Goal: Information Seeking & Learning: Learn about a topic

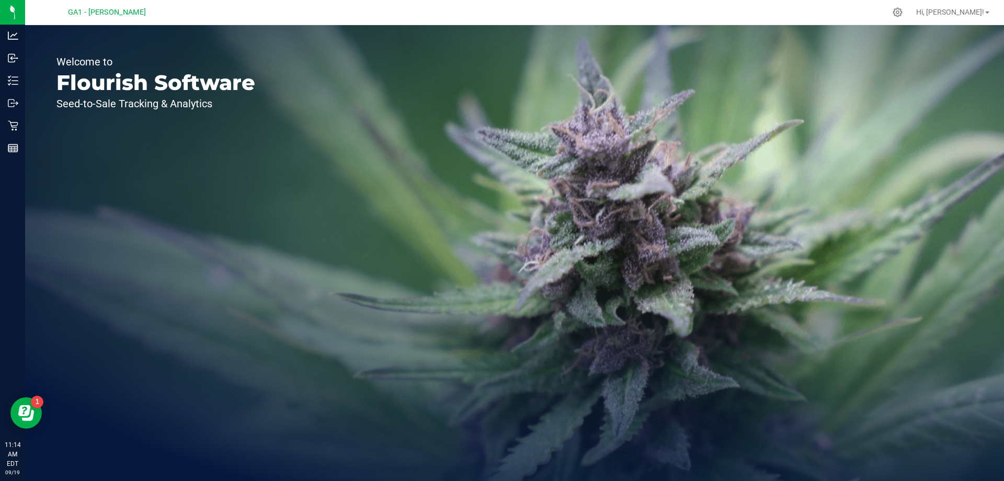
click at [357, 125] on div "Welcome to Flourish Software Seed-to-Sale Tracking & Analytics" at bounding box center [514, 252] width 979 height 455
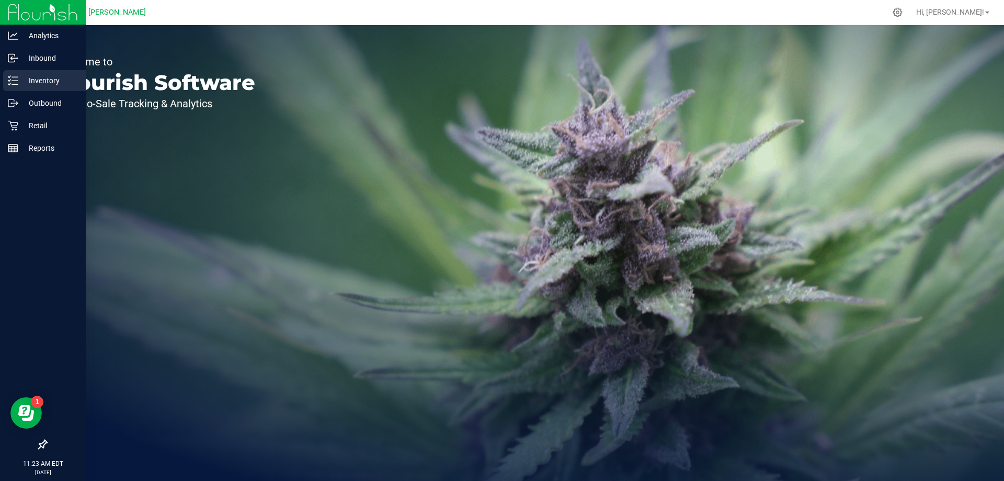
click at [36, 76] on p "Inventory" at bounding box center [49, 80] width 63 height 13
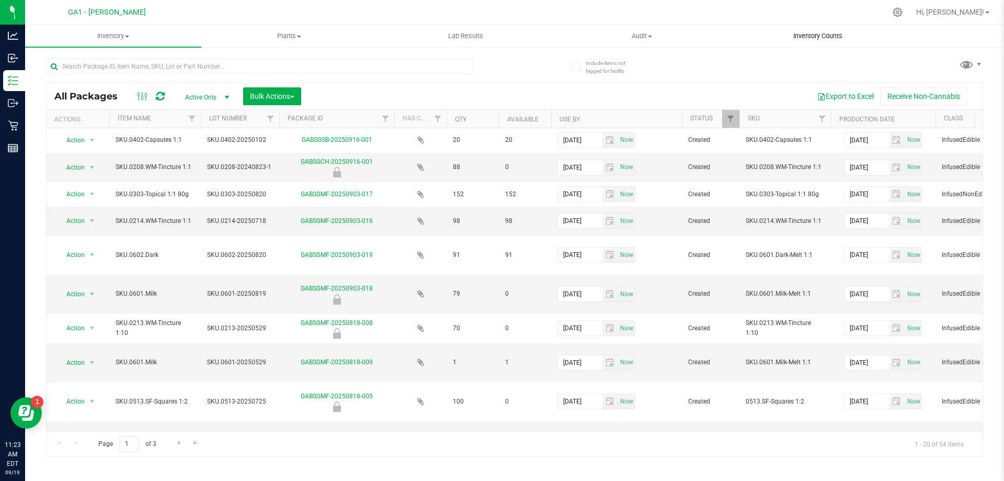
click at [810, 37] on span "Inventory Counts" at bounding box center [817, 35] width 77 height 9
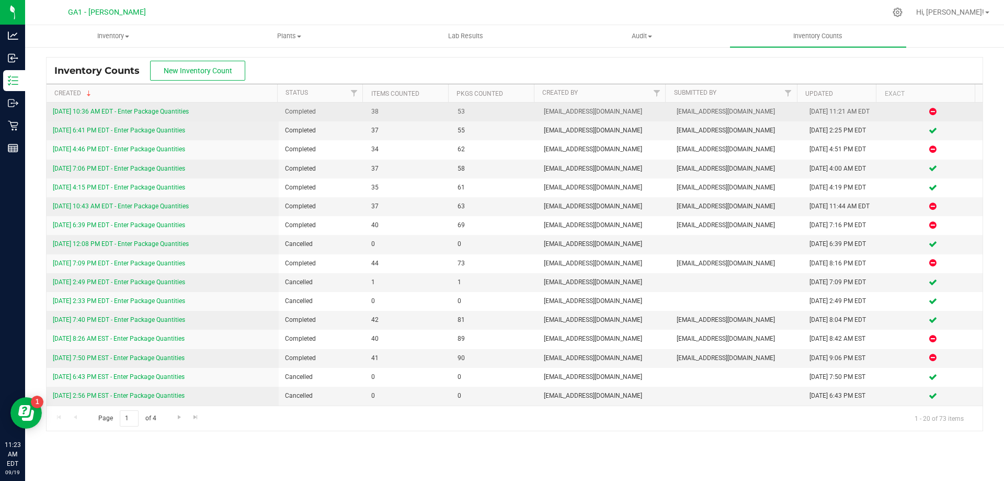
click at [929, 111] on icon at bounding box center [932, 111] width 7 height 6
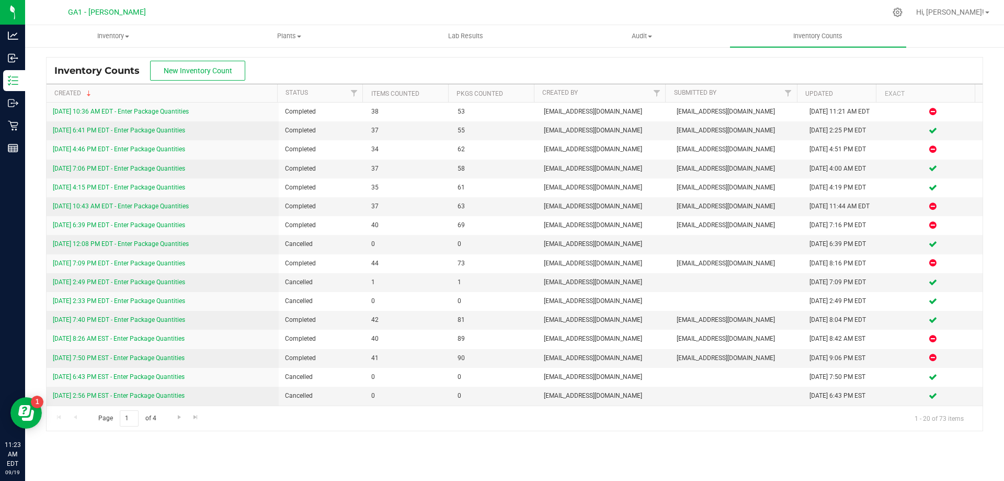
click at [304, 65] on div "Inventory Counts New Inventory Count" at bounding box center [515, 71] width 936 height 26
click at [452, 59] on div "Inventory Counts New Inventory Count" at bounding box center [515, 71] width 936 height 26
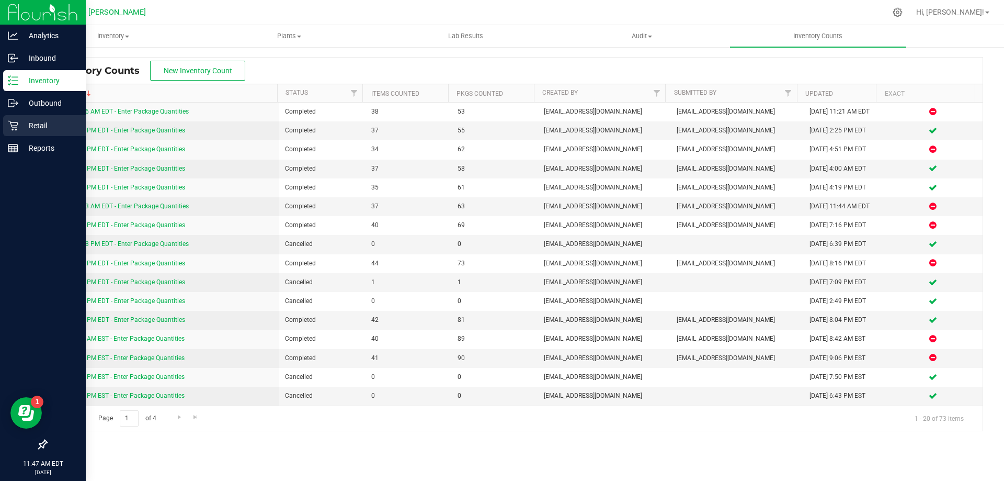
click at [36, 127] on p "Retail" at bounding box center [49, 125] width 63 height 13
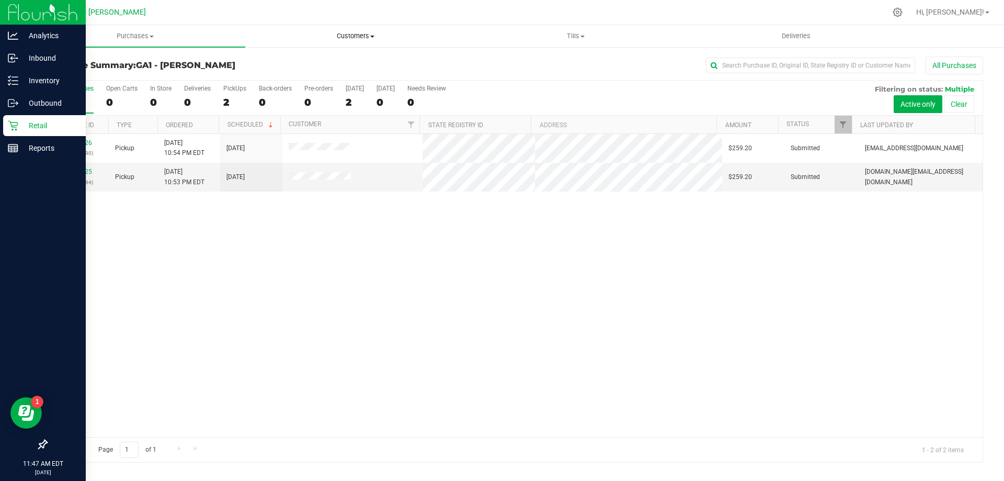
click at [353, 40] on span "Customers" at bounding box center [355, 35] width 219 height 9
click at [313, 64] on span "All customers" at bounding box center [282, 63] width 75 height 9
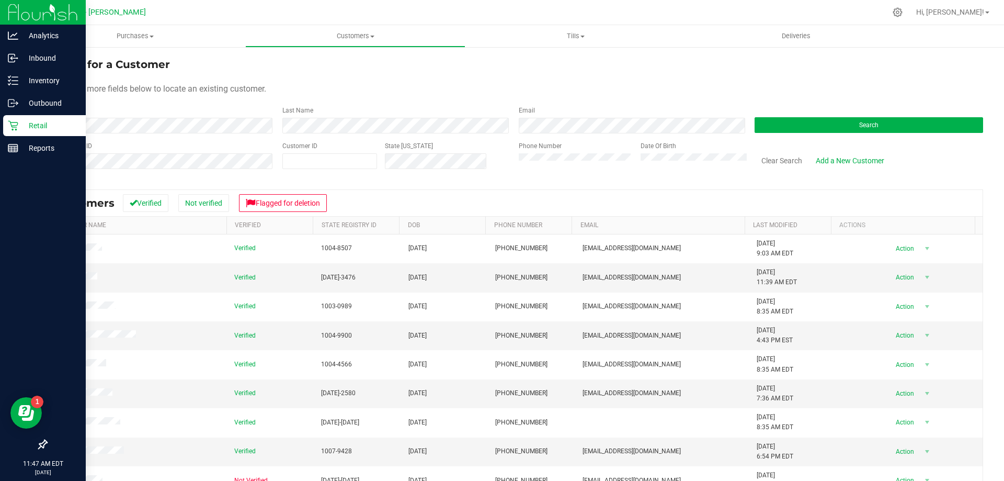
click at [530, 153] on div "Phone Number" at bounding box center [576, 159] width 114 height 37
click at [826, 121] on button "Search" at bounding box center [869, 125] width 229 height 16
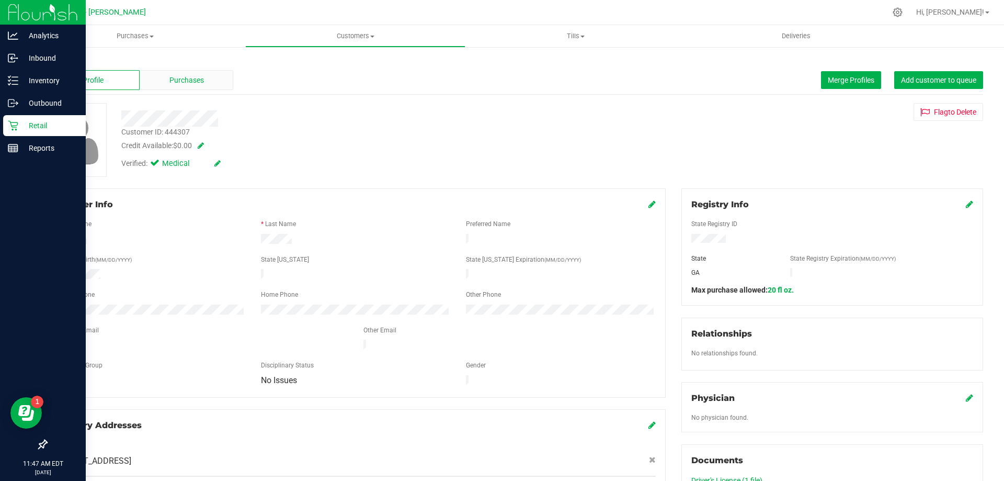
click at [192, 75] on span "Purchases" at bounding box center [186, 80] width 35 height 11
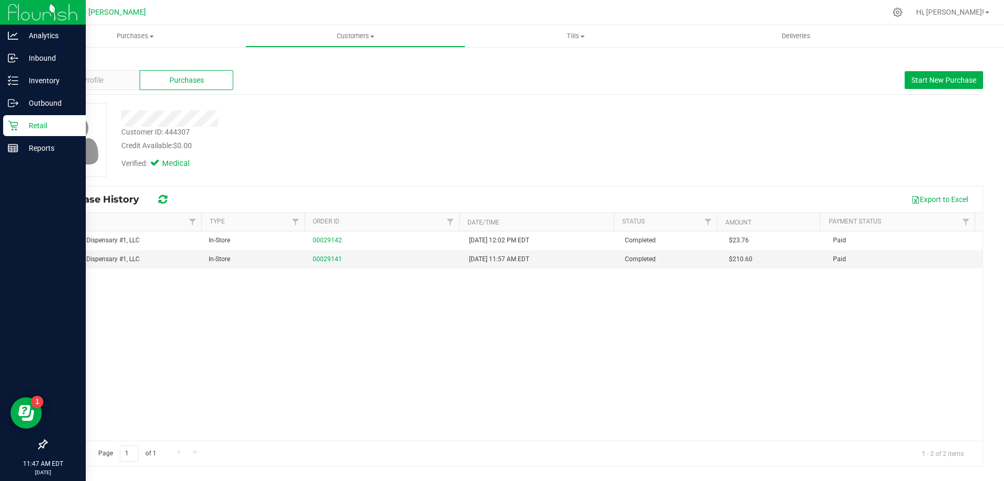
click at [458, 129] on div "Customer ID: 444307 Credit Available: $0.00" at bounding box center [351, 139] width 476 height 25
click at [531, 124] on div at bounding box center [351, 118] width 476 height 16
click at [489, 130] on div "Customer ID: 444307 Credit Available: $0.00" at bounding box center [351, 139] width 476 height 25
click at [41, 150] on p "Reports" at bounding box center [49, 148] width 63 height 13
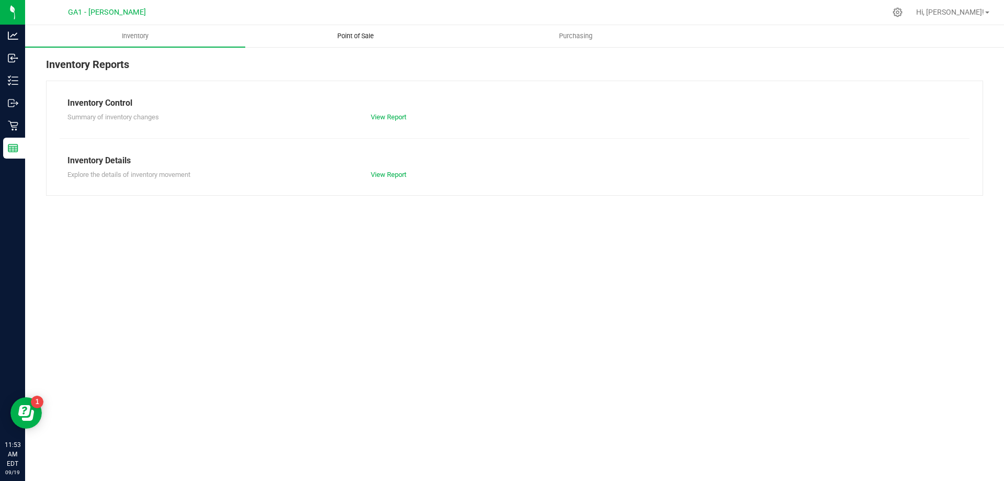
click at [342, 32] on span "Point of Sale" at bounding box center [355, 35] width 65 height 9
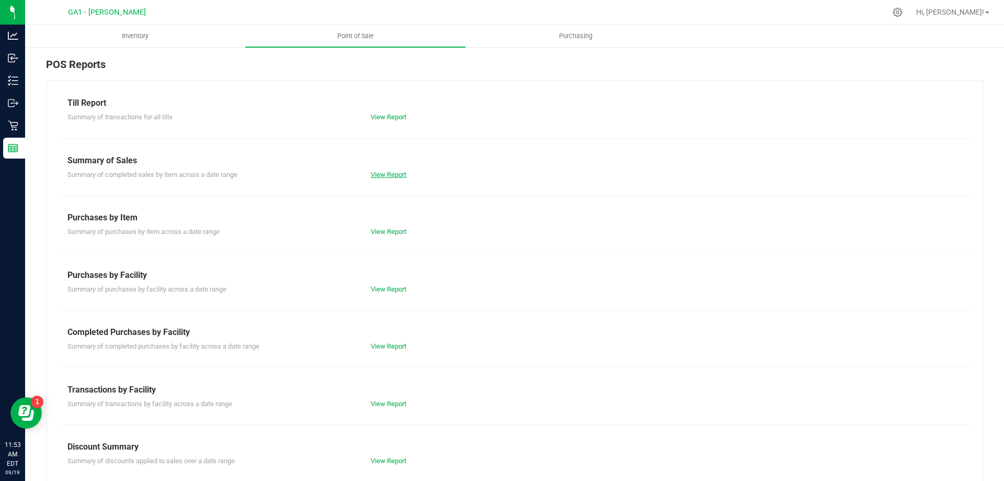
click at [380, 176] on link "View Report" at bounding box center [389, 174] width 36 height 8
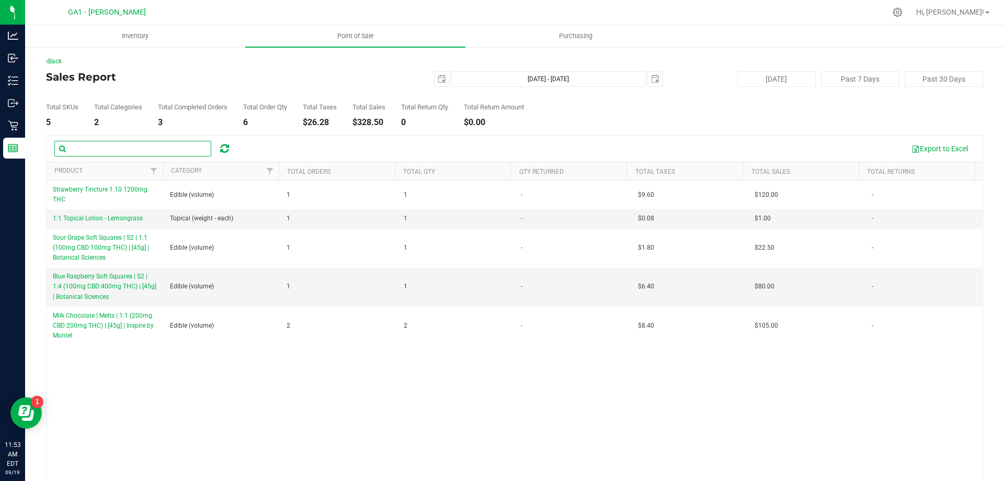
click at [153, 148] on input "text" at bounding box center [132, 149] width 157 height 16
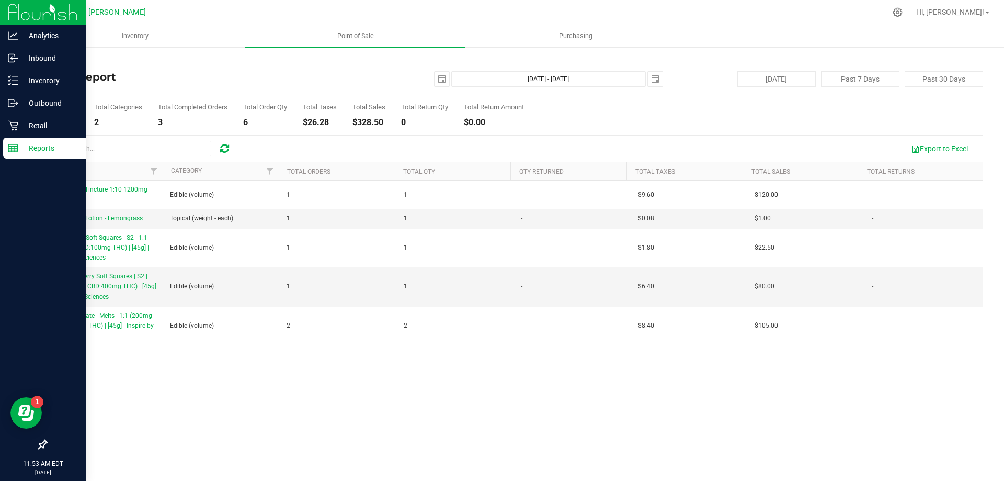
click at [16, 150] on line at bounding box center [12, 150] width 9 height 0
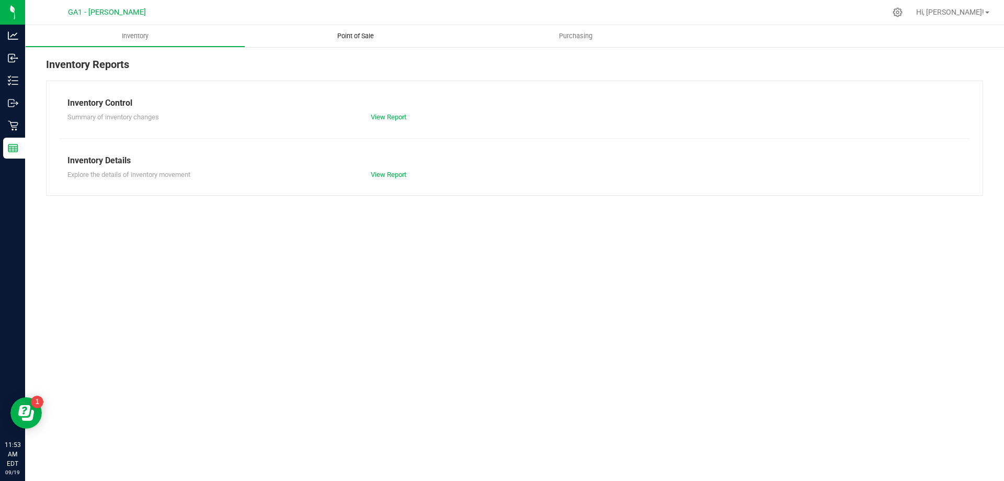
click at [361, 34] on span "Point of Sale" at bounding box center [355, 35] width 65 height 9
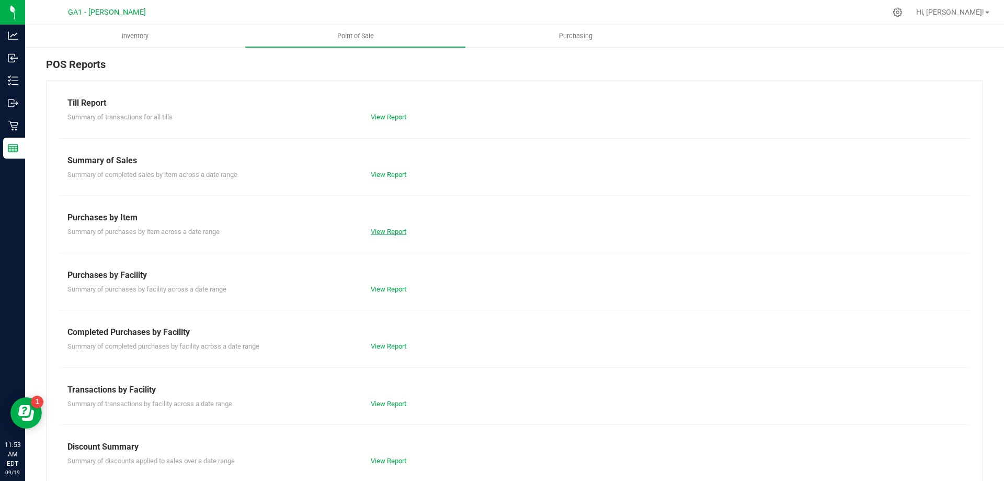
click at [397, 230] on link "View Report" at bounding box center [389, 231] width 36 height 8
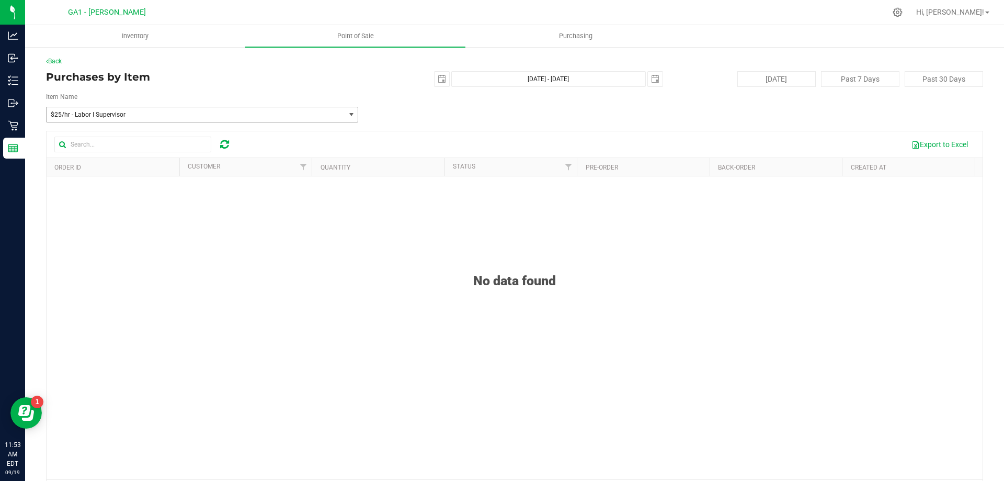
click at [166, 112] on span "$25/hr - Labor I Supervisor" at bounding box center [190, 114] width 278 height 7
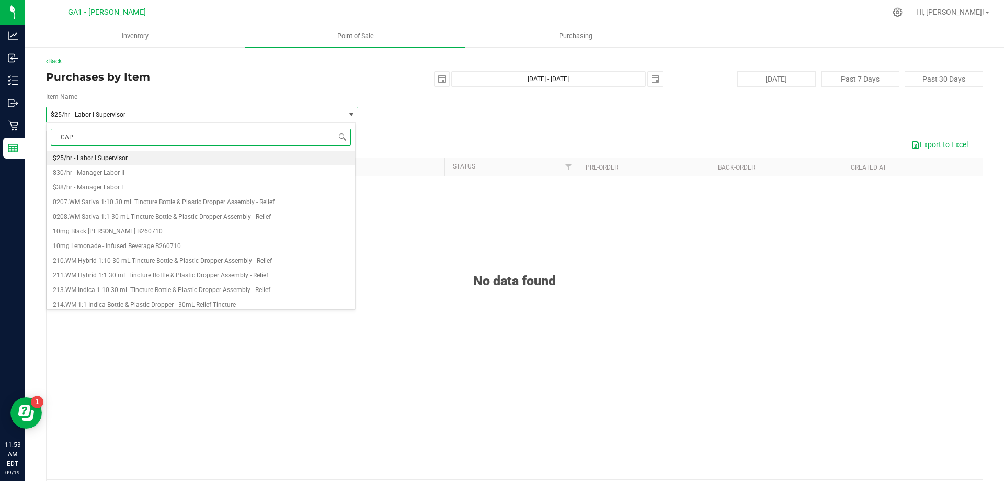
type input "CAPS"
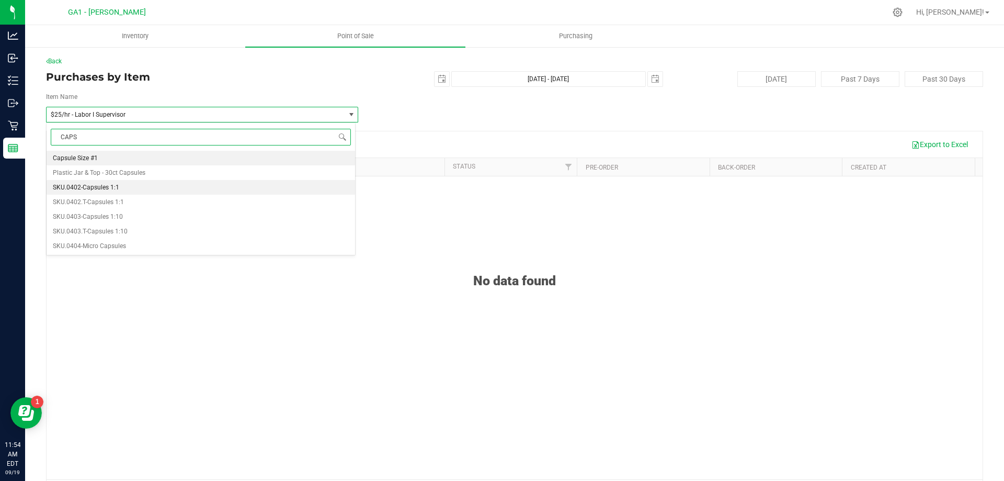
click at [134, 187] on li "SKU.0402-Capsules 1:1" at bounding box center [201, 187] width 309 height 15
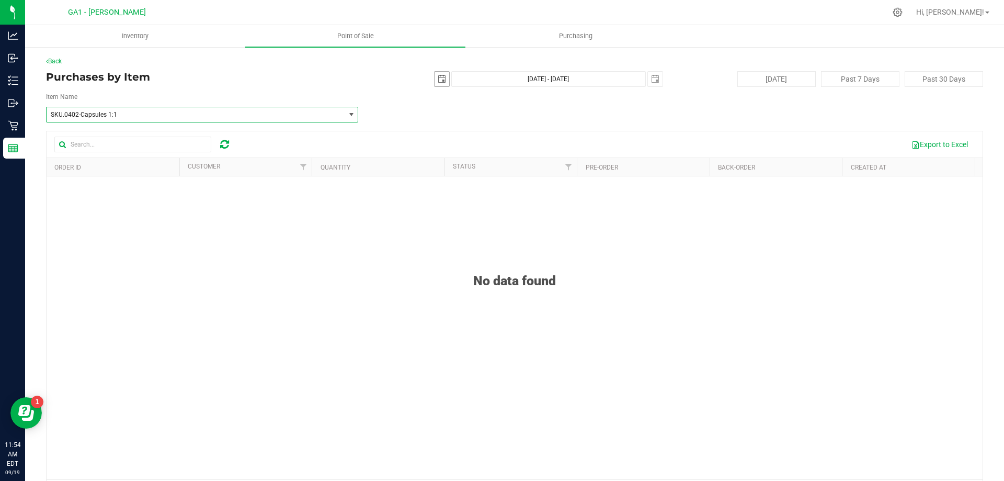
click at [437, 83] on span "select" at bounding box center [442, 79] width 15 height 15
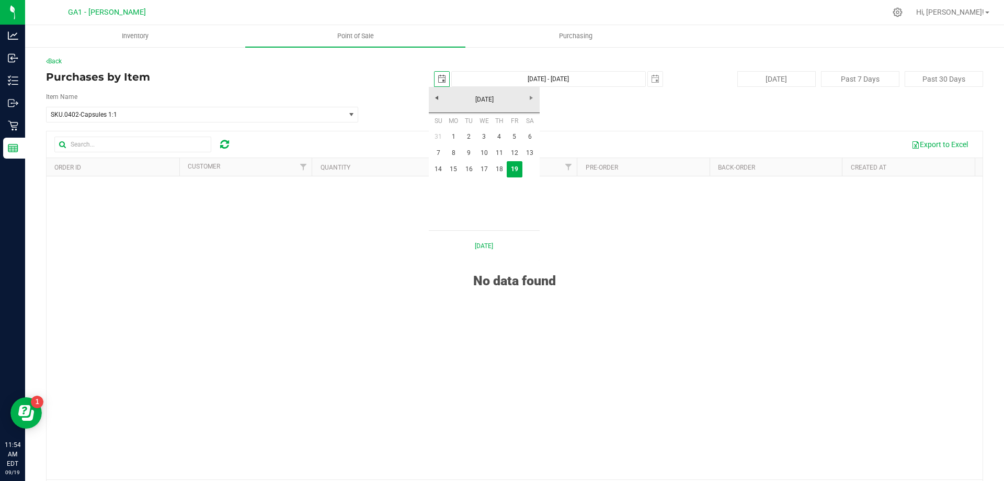
scroll to position [0, 26]
click at [436, 99] on link "[DATE]" at bounding box center [484, 100] width 112 height 16
click at [436, 99] on link "2025" at bounding box center [484, 100] width 112 height 16
click at [475, 160] on link "2024" at bounding box center [471, 157] width 27 height 27
click at [534, 99] on span "Next" at bounding box center [531, 98] width 8 height 8
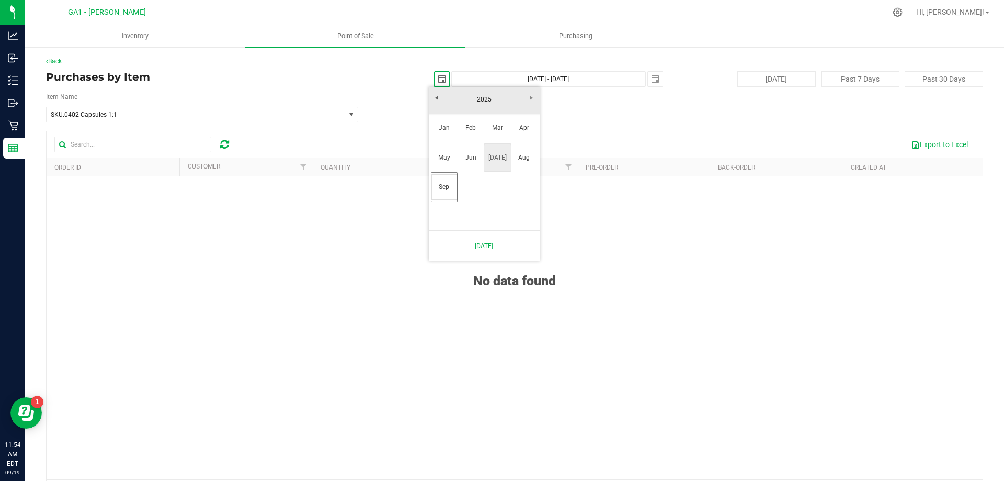
click at [494, 157] on link "[DATE]" at bounding box center [497, 157] width 27 height 27
click at [432, 97] on link "[DATE]" at bounding box center [484, 100] width 112 height 16
click at [447, 120] on link "Jan" at bounding box center [444, 128] width 27 height 27
click at [483, 132] on link "1" at bounding box center [483, 137] width 15 height 16
type input "[DATE]"
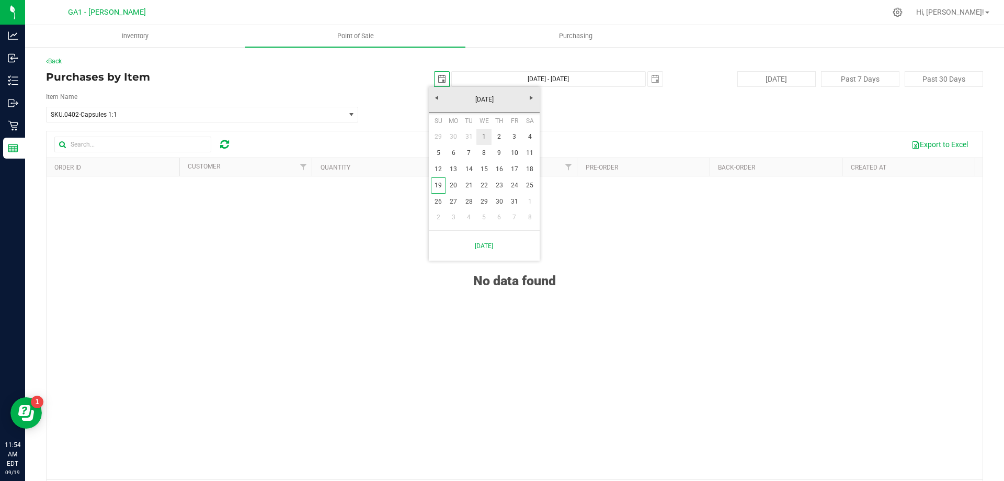
type input "[DATE] - [DATE]"
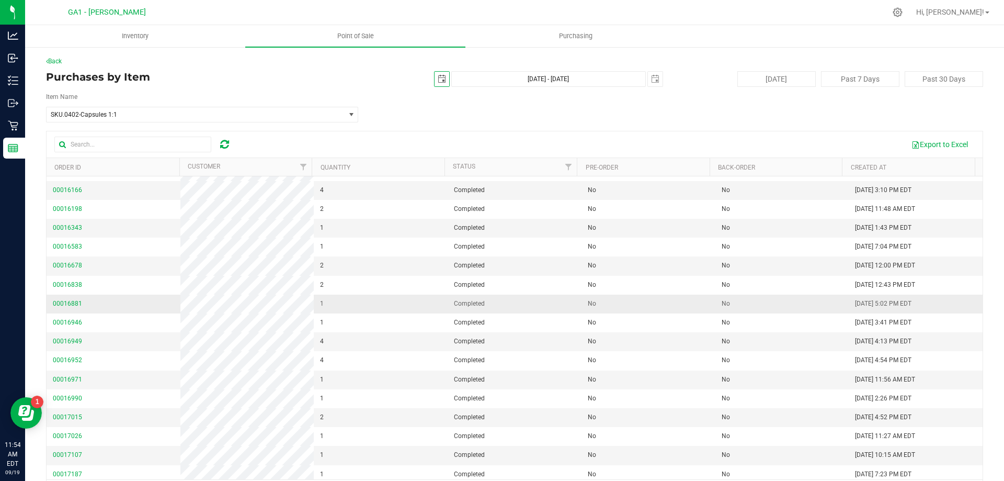
scroll to position [105, 0]
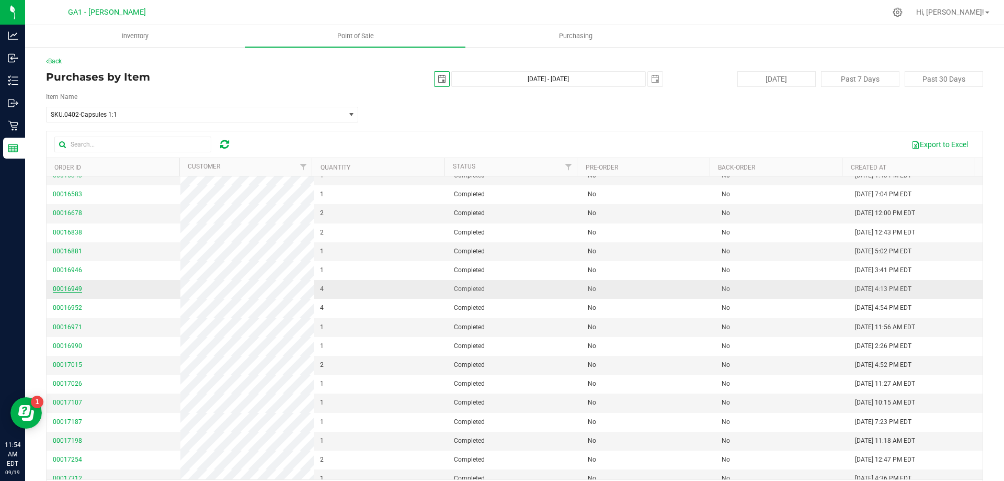
click at [73, 287] on span "00016949" at bounding box center [67, 288] width 29 height 7
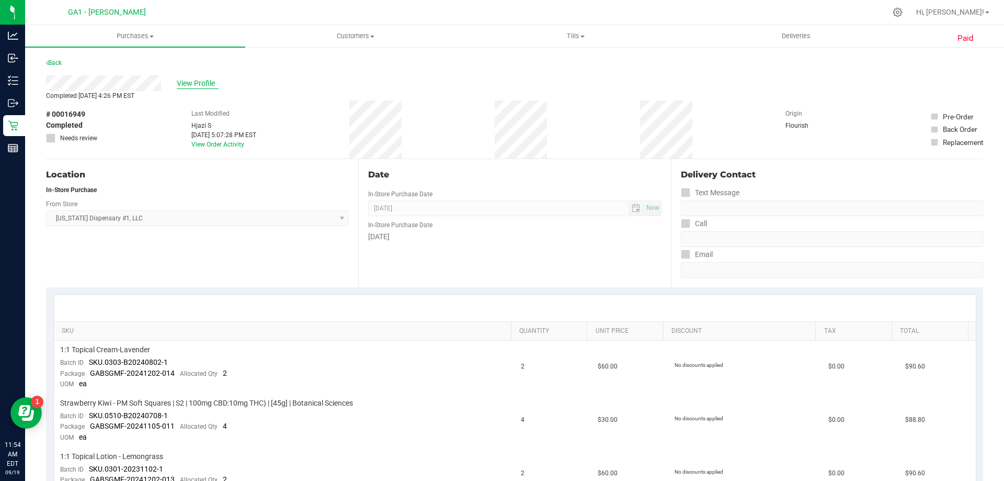
click at [183, 82] on span "View Profile" at bounding box center [198, 83] width 42 height 11
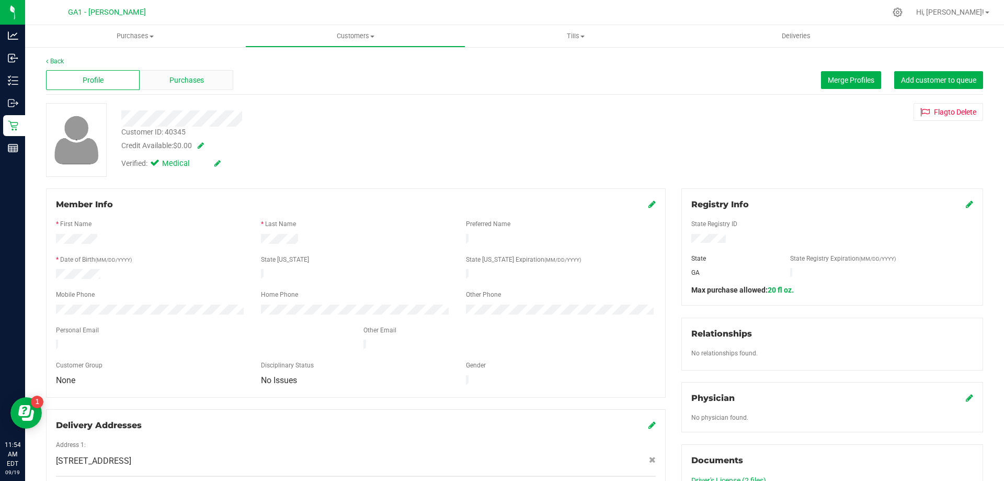
click at [195, 70] on div "Purchases" at bounding box center [187, 80] width 94 height 20
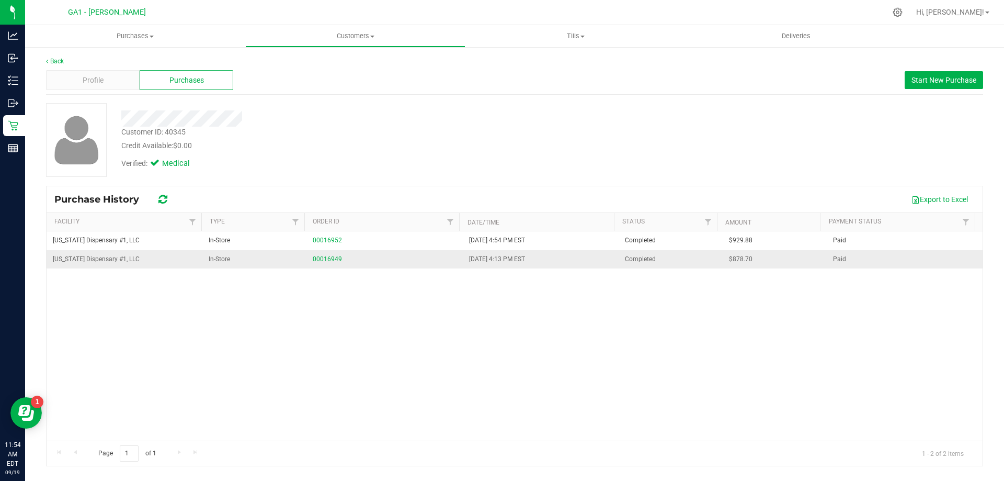
click at [316, 263] on div "00016949" at bounding box center [384, 259] width 143 height 10
click at [318, 258] on link "00016949" at bounding box center [327, 258] width 29 height 7
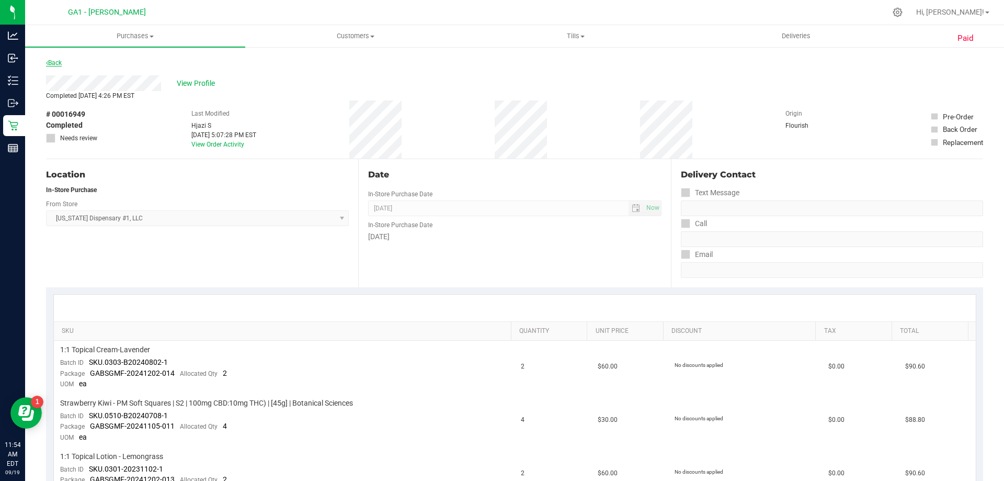
click at [49, 60] on link "Back" at bounding box center [54, 62] width 16 height 7
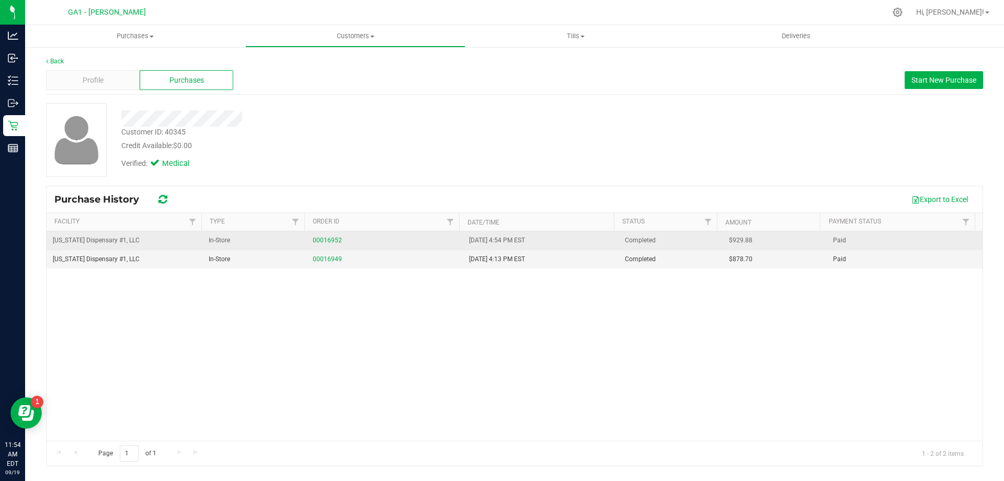
click at [323, 234] on td "00016952" at bounding box center [384, 240] width 156 height 19
click at [326, 237] on link "00016952" at bounding box center [327, 239] width 29 height 7
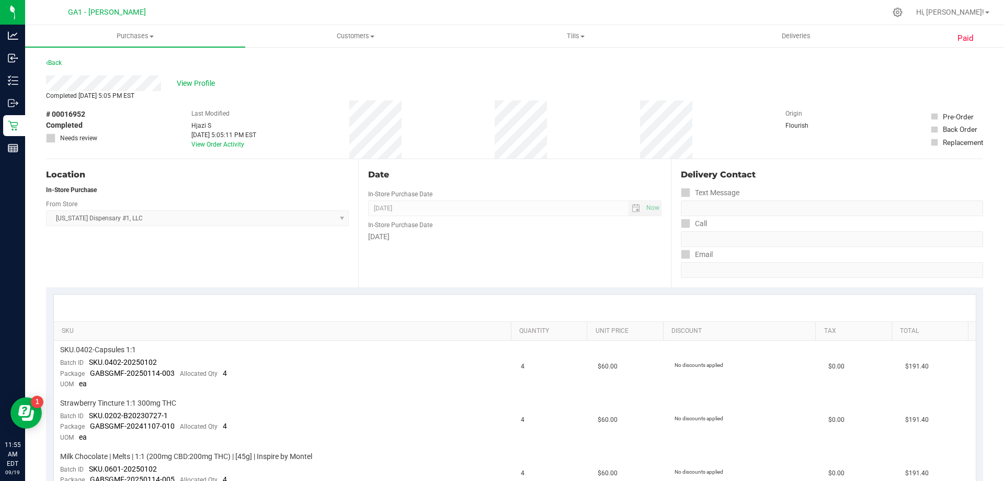
click at [290, 175] on div "Location" at bounding box center [197, 174] width 303 height 13
click at [59, 62] on link "Back" at bounding box center [54, 62] width 16 height 7
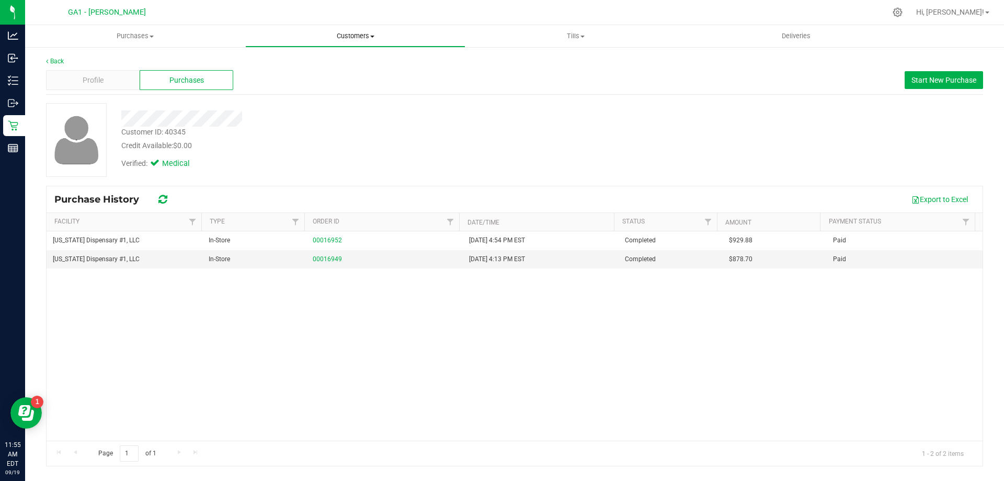
click at [358, 29] on uib-tab-heading "Customers All customers Add a new customer All physicians" at bounding box center [355, 36] width 219 height 21
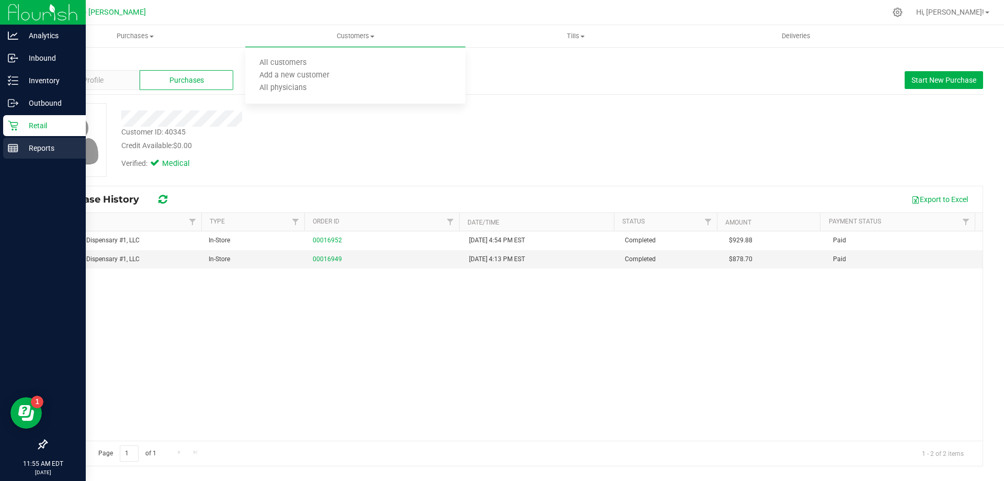
click at [24, 150] on p "Reports" at bounding box center [49, 148] width 63 height 13
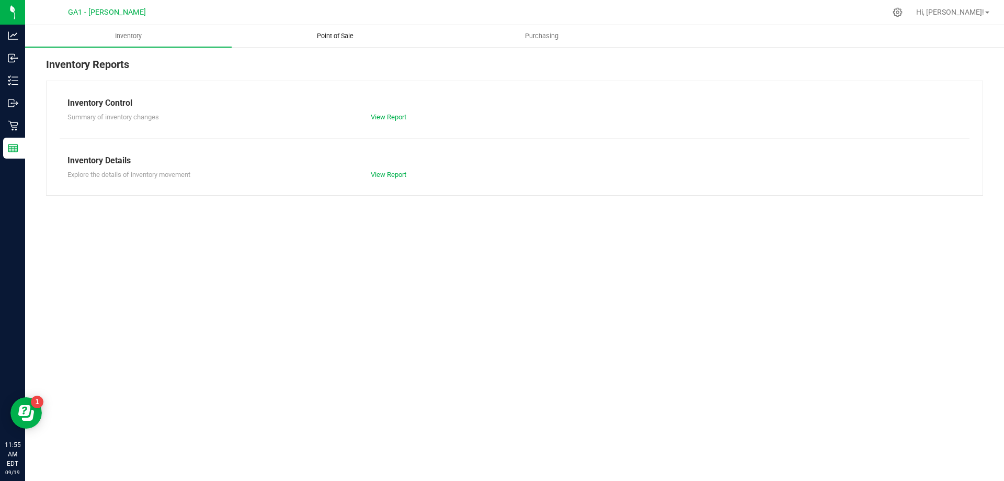
click at [330, 28] on uib-tab-heading "Point of Sale" at bounding box center [335, 36] width 206 height 21
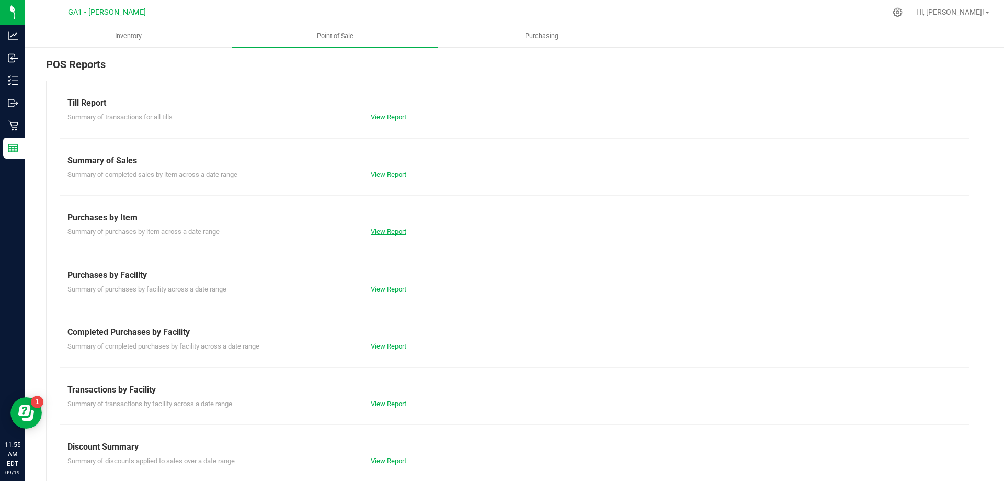
click at [401, 232] on link "View Report" at bounding box center [389, 231] width 36 height 8
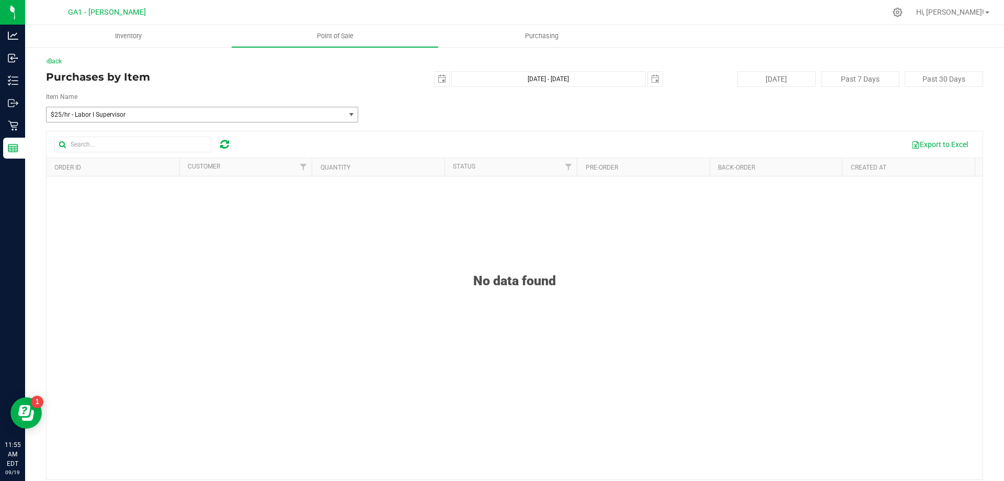
click at [155, 115] on span "$25/hr - Labor I Supervisor" at bounding box center [190, 114] width 278 height 7
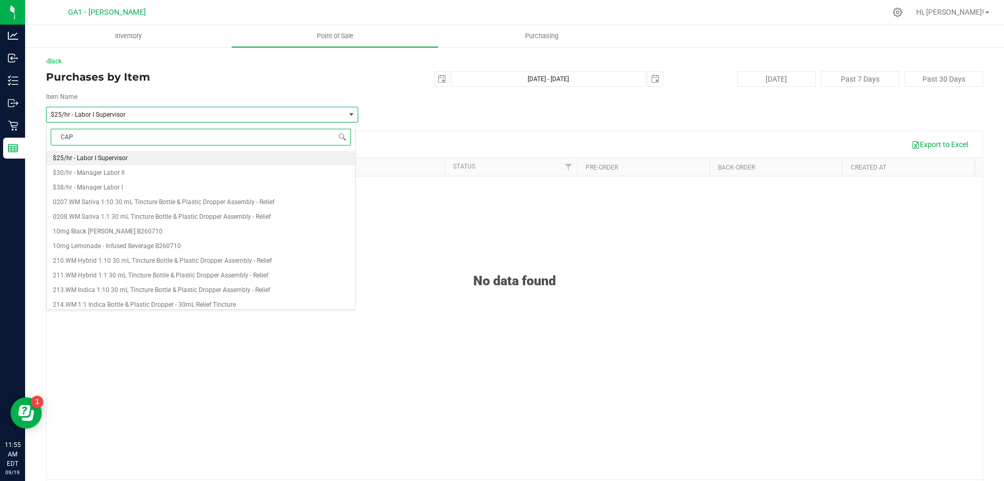
type input "CAPS"
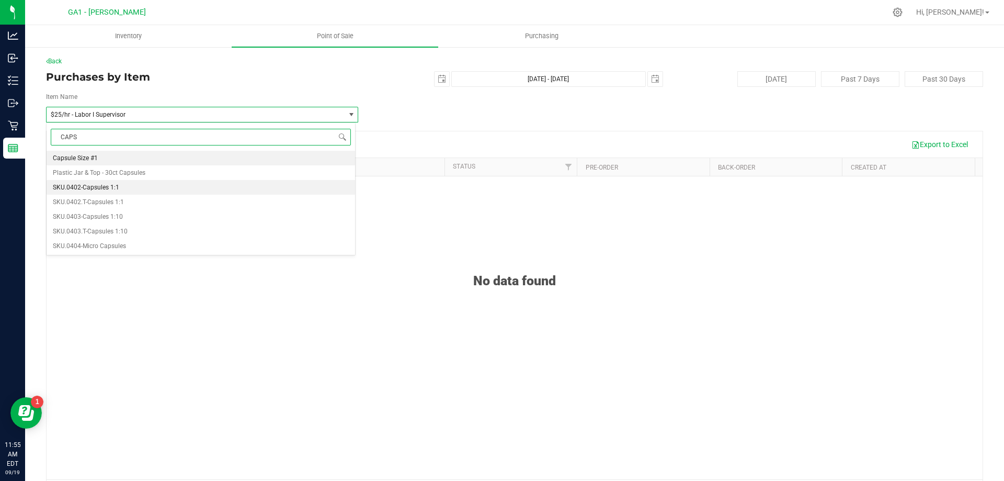
click at [124, 184] on li "SKU.0402-Capsules 1:1" at bounding box center [201, 187] width 309 height 15
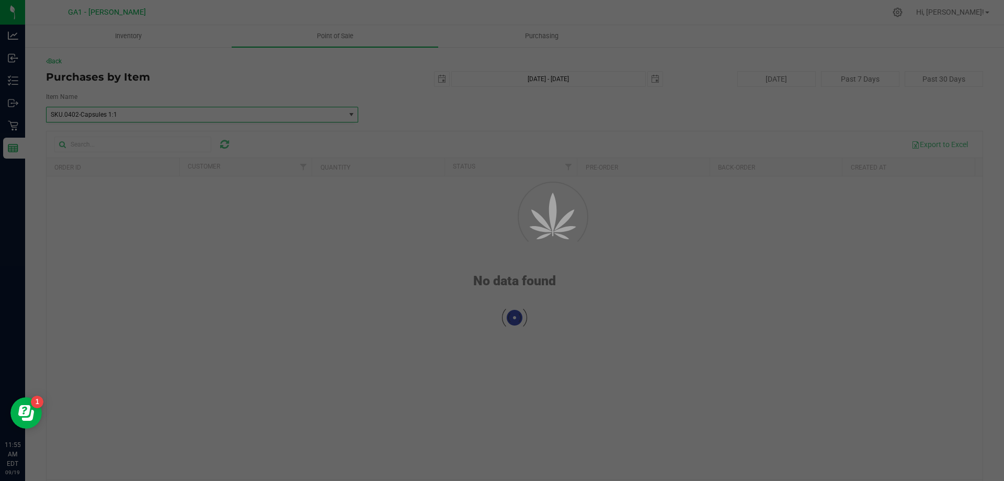
scroll to position [2679, 0]
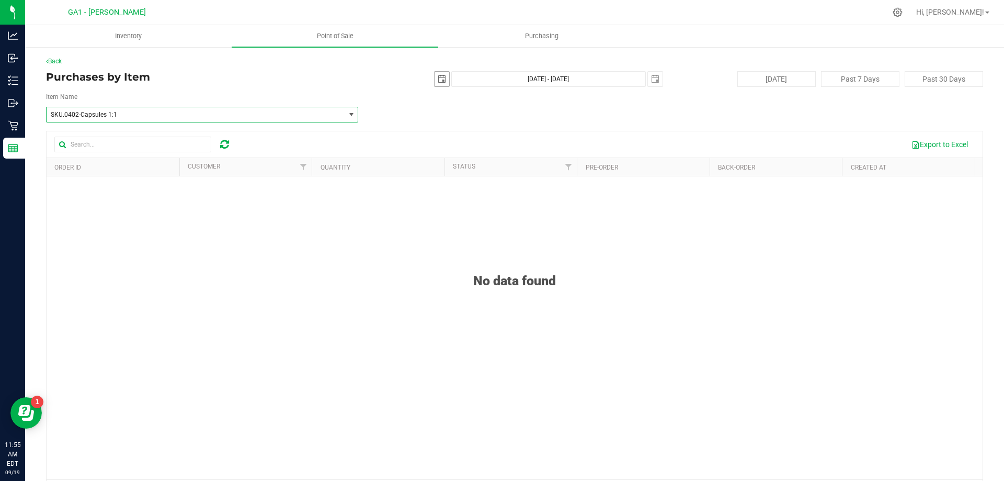
click at [438, 77] on span "select" at bounding box center [442, 79] width 8 height 8
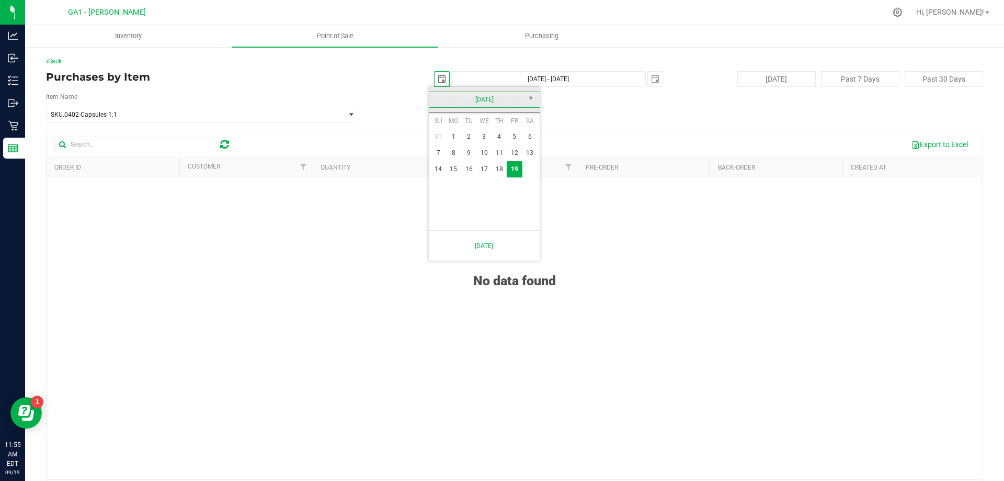
click at [433, 99] on link "[DATE]" at bounding box center [484, 100] width 112 height 16
click at [494, 160] on link "[DATE]" at bounding box center [497, 157] width 27 height 27
click at [468, 137] on link "1" at bounding box center [468, 137] width 15 height 16
type input "[DATE]"
type input "[DATE] - [DATE]"
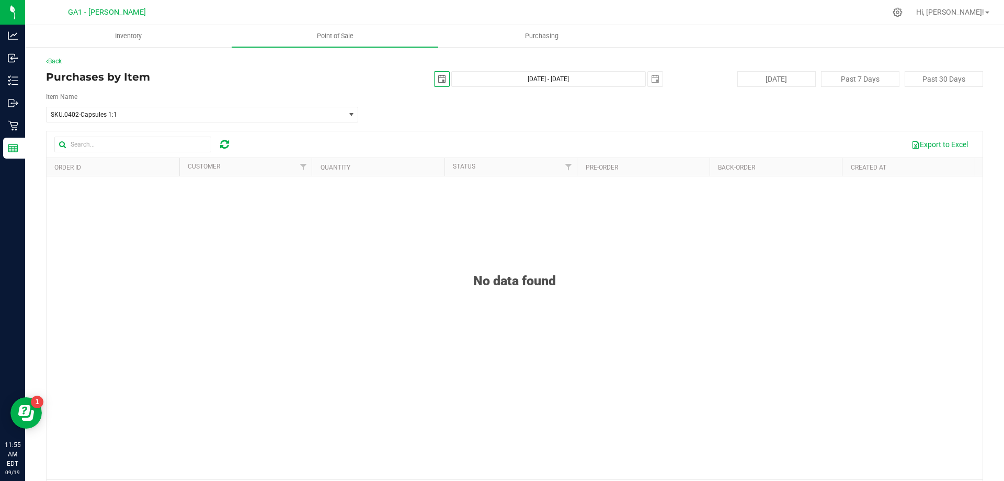
click at [440, 79] on span "select" at bounding box center [442, 79] width 8 height 8
click at [436, 90] on link "Previous" at bounding box center [437, 97] width 16 height 16
click at [438, 135] on link "1" at bounding box center [438, 137] width 15 height 16
type input "[DATE]"
type input "[DATE] - [DATE]"
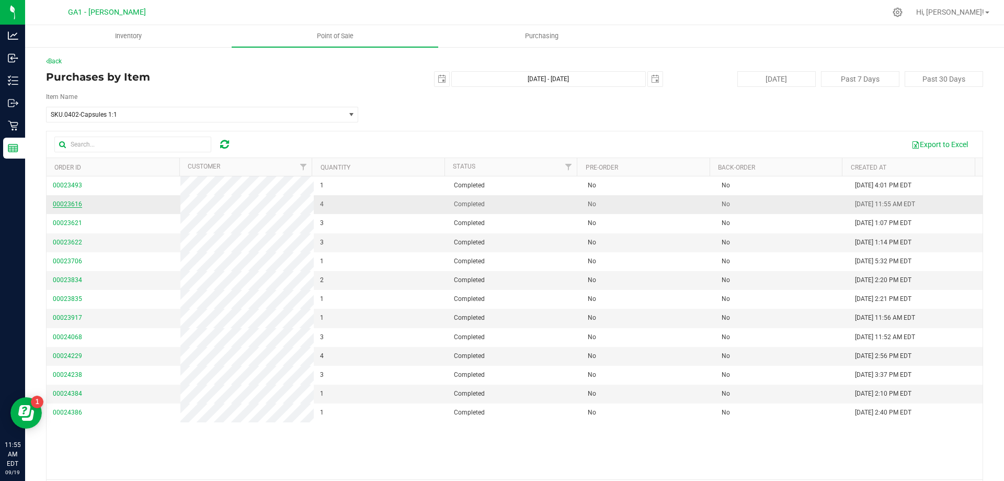
click at [71, 202] on span "00023616" at bounding box center [67, 203] width 29 height 7
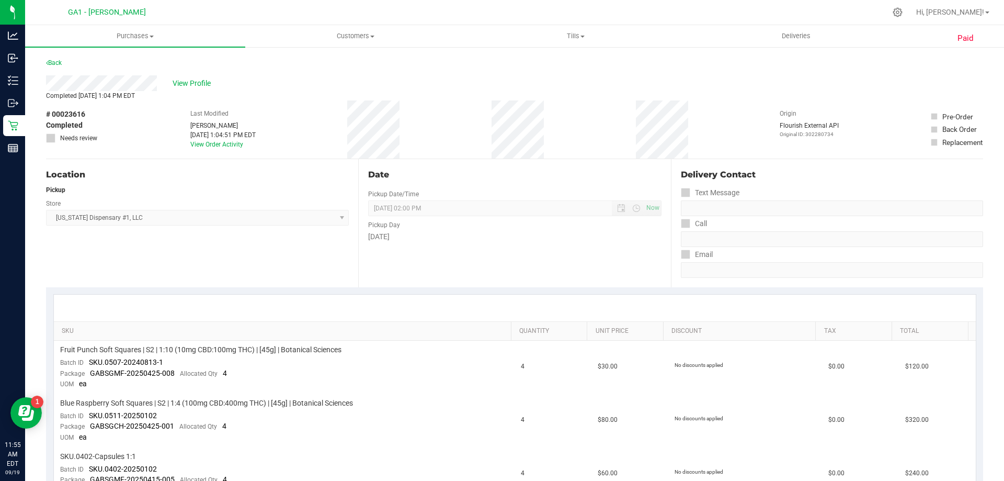
click at [344, 73] on div "Back" at bounding box center [514, 65] width 937 height 19
click at [185, 83] on span "View Profile" at bounding box center [194, 83] width 42 height 11
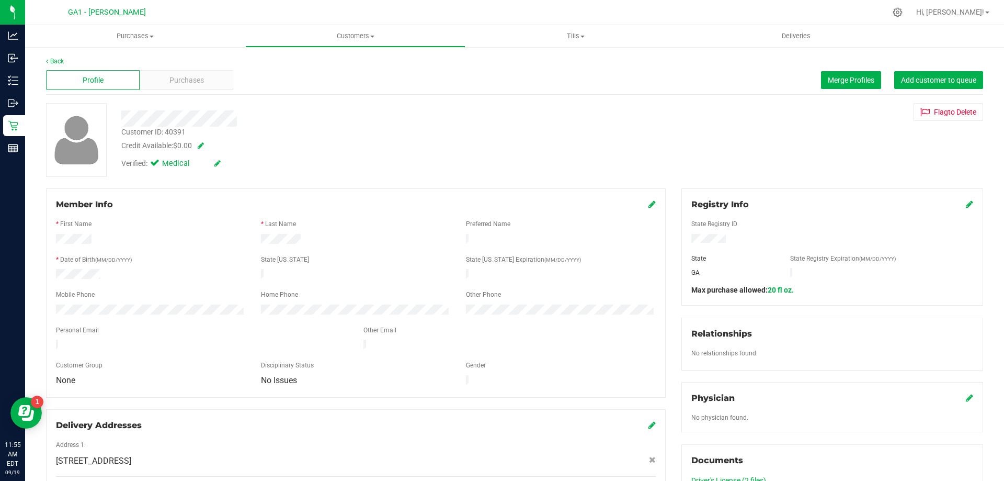
click at [494, 114] on div at bounding box center [351, 118] width 476 height 16
click at [97, 296] on div "Mobile Phone" at bounding box center [150, 296] width 205 height 12
click at [49, 59] on link "Back" at bounding box center [55, 61] width 18 height 7
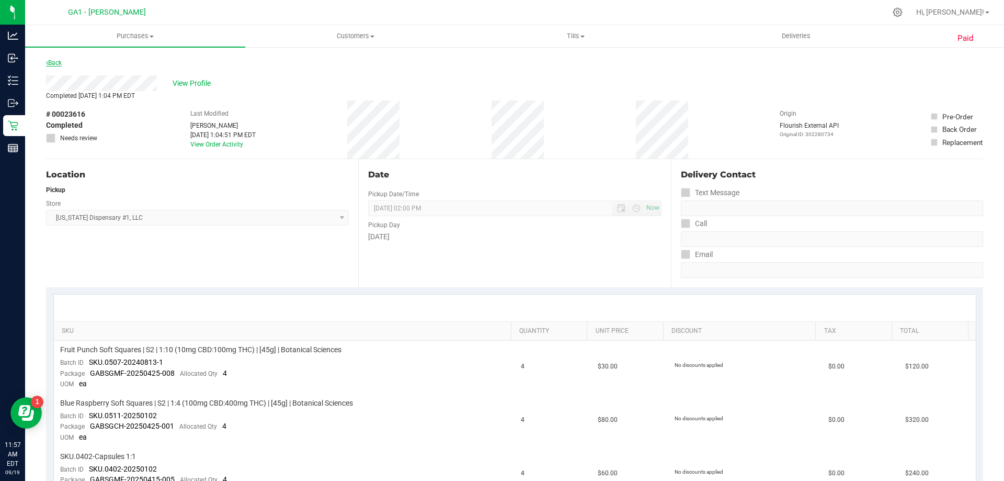
click at [51, 64] on link "Back" at bounding box center [54, 62] width 16 height 7
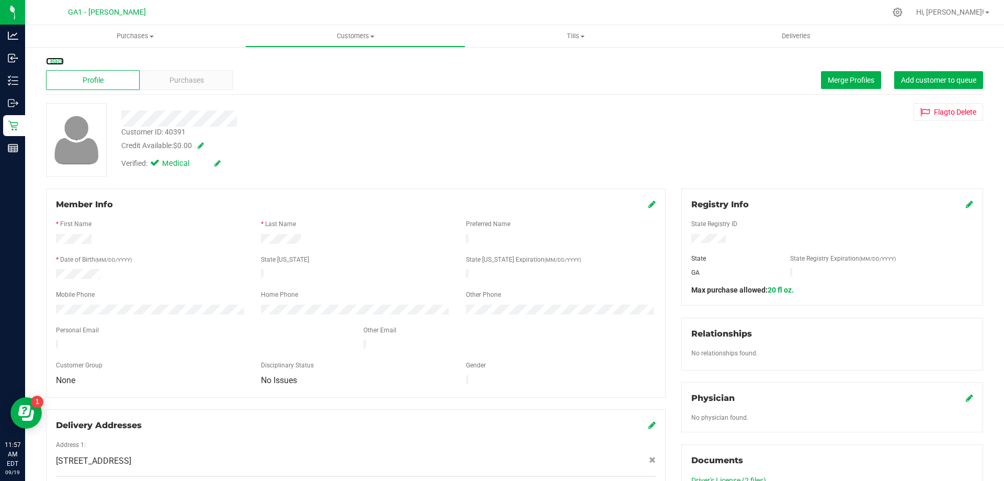
click at [51, 64] on link "Back" at bounding box center [55, 61] width 18 height 7
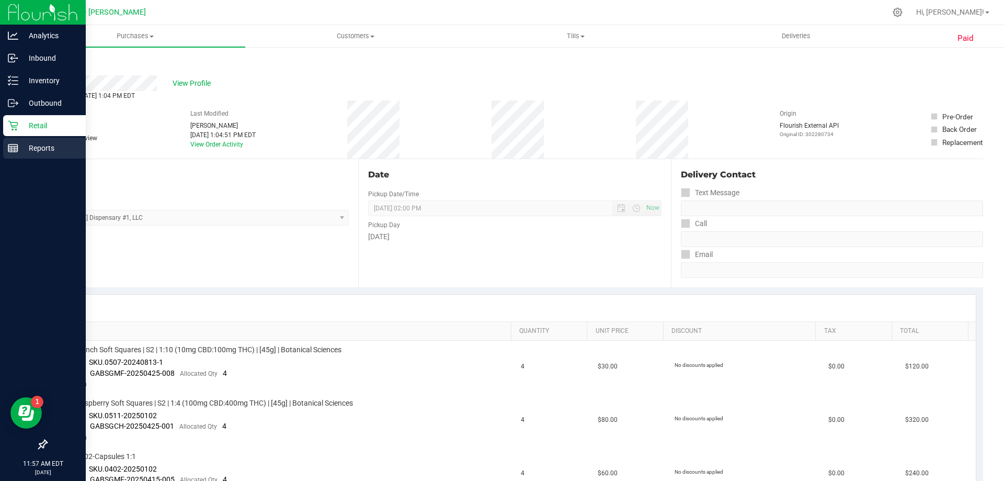
click at [41, 143] on p "Reports" at bounding box center [49, 148] width 63 height 13
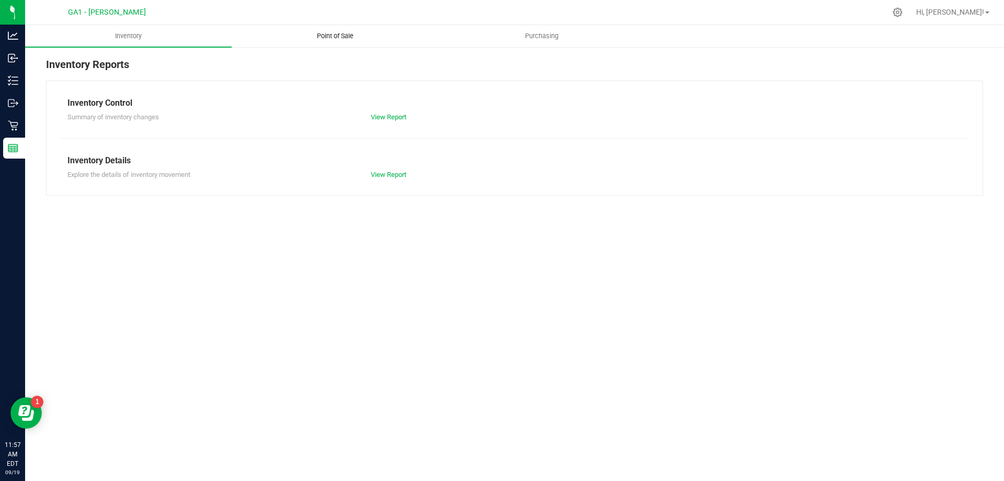
click at [321, 37] on span "Point of Sale" at bounding box center [335, 35] width 65 height 9
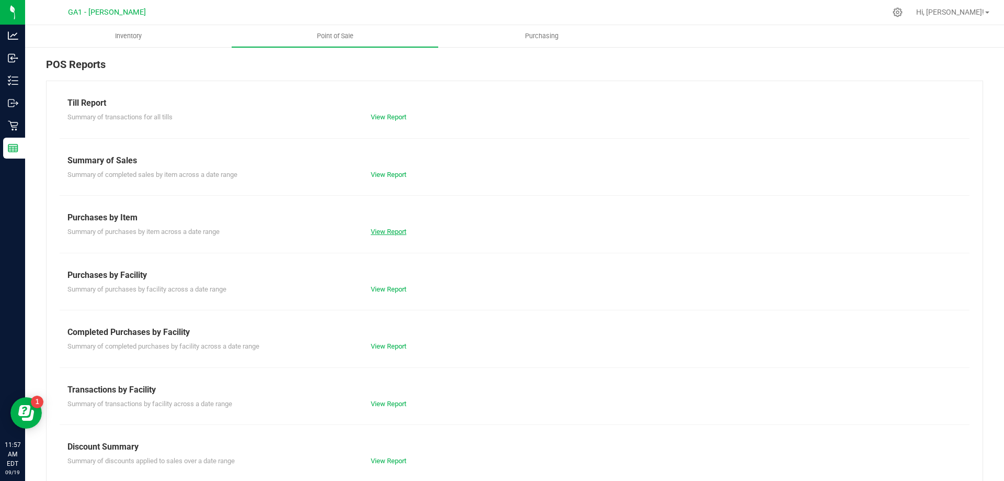
click at [398, 234] on link "View Report" at bounding box center [389, 231] width 36 height 8
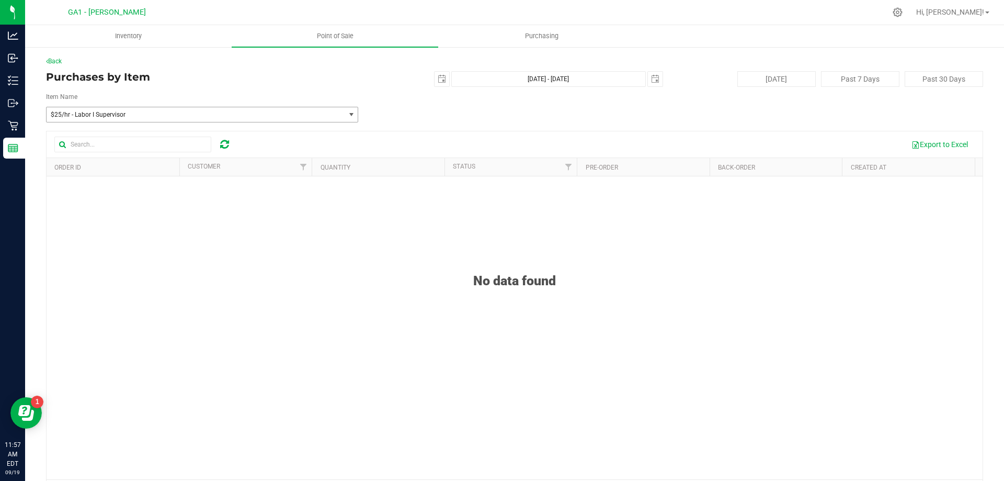
click at [297, 111] on span "$25/hr - Labor I Supervisor" at bounding box center [190, 114] width 278 height 7
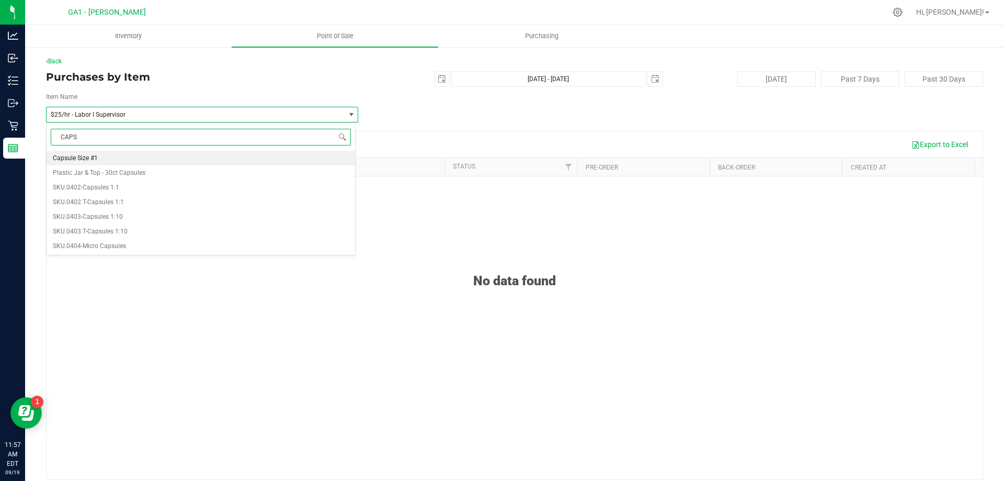
type input "CAPS"
click at [453, 106] on div "Item Name $25/hr - Labor I Supervisor Capsule Size #1 Plastic Jar & Top - 30ct …" at bounding box center [514, 107] width 937 height 30
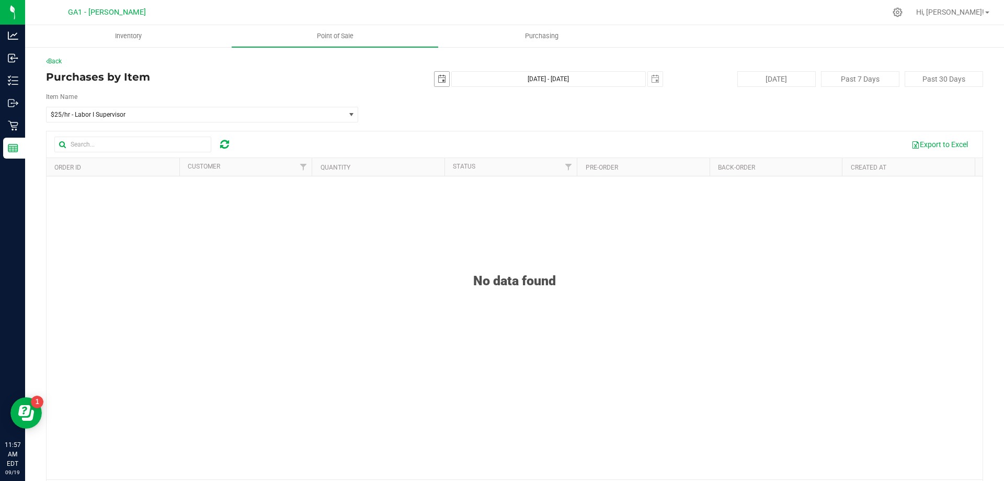
click at [438, 78] on span "select" at bounding box center [442, 79] width 8 height 8
click at [439, 98] on link "[DATE]" at bounding box center [484, 100] width 112 height 16
click at [451, 148] on link "May" at bounding box center [444, 157] width 27 height 27
click at [499, 133] on link "1" at bounding box center [499, 137] width 15 height 16
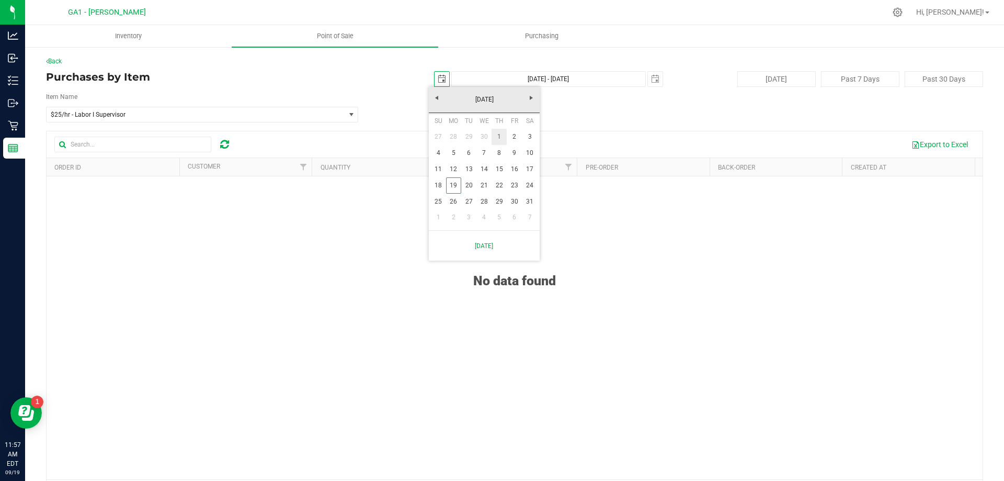
type input "[DATE]"
type input "[DATE] - [DATE]"
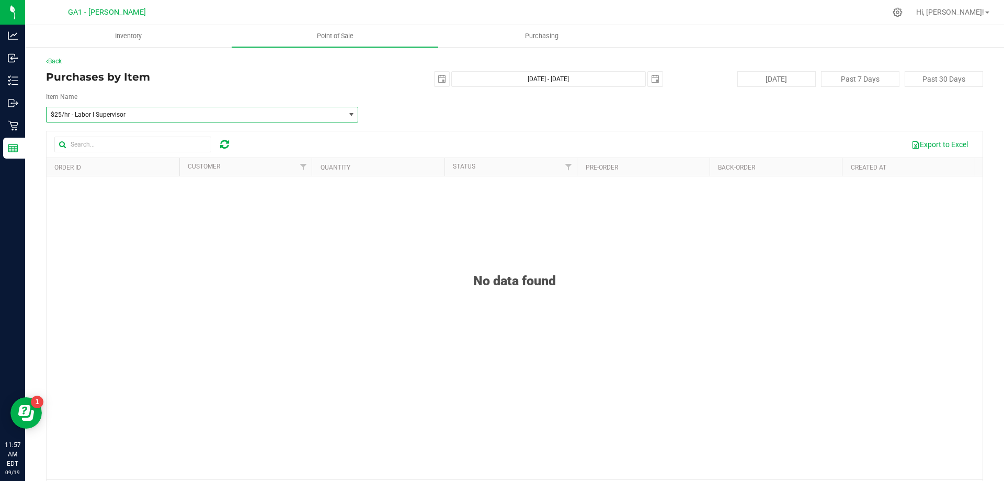
click at [105, 114] on span "$25/hr - Labor I Supervisor" at bounding box center [190, 114] width 278 height 7
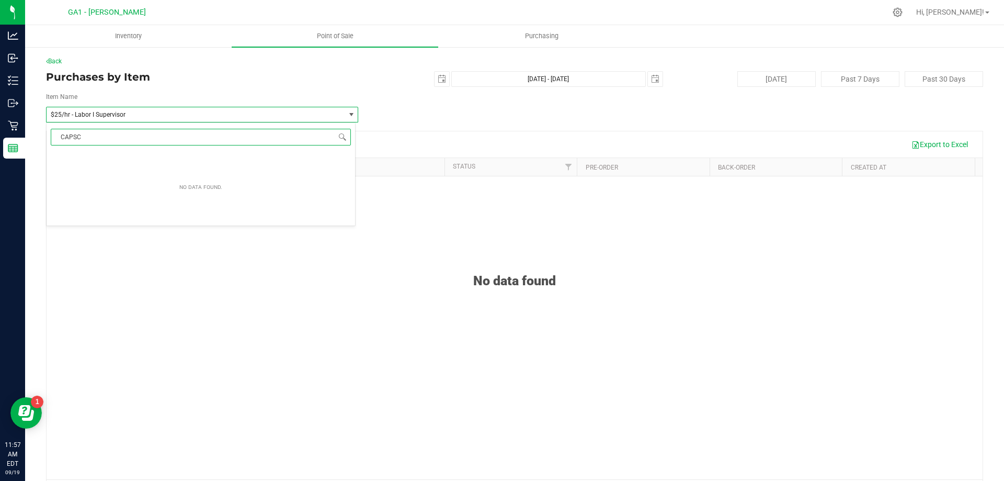
type input "CAPS"
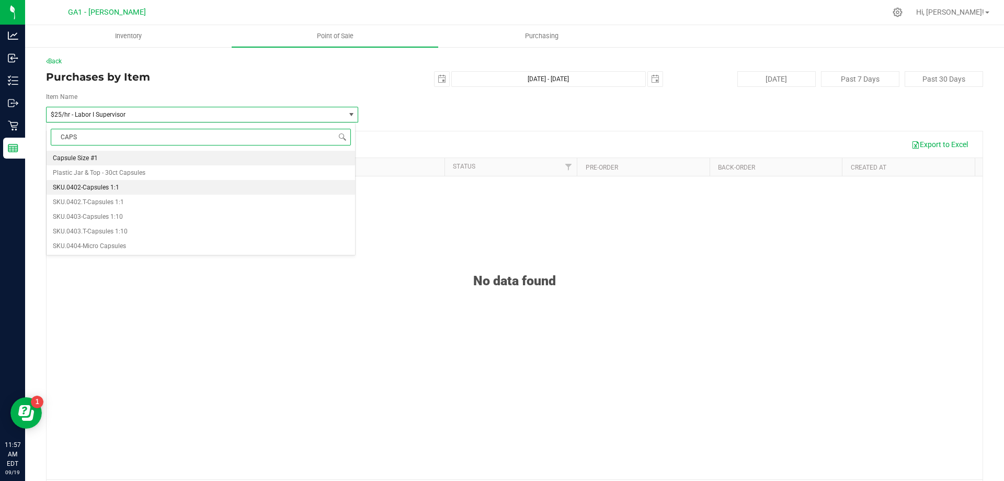
click at [101, 192] on li "SKU.0402-Capsules 1:1" at bounding box center [201, 187] width 309 height 15
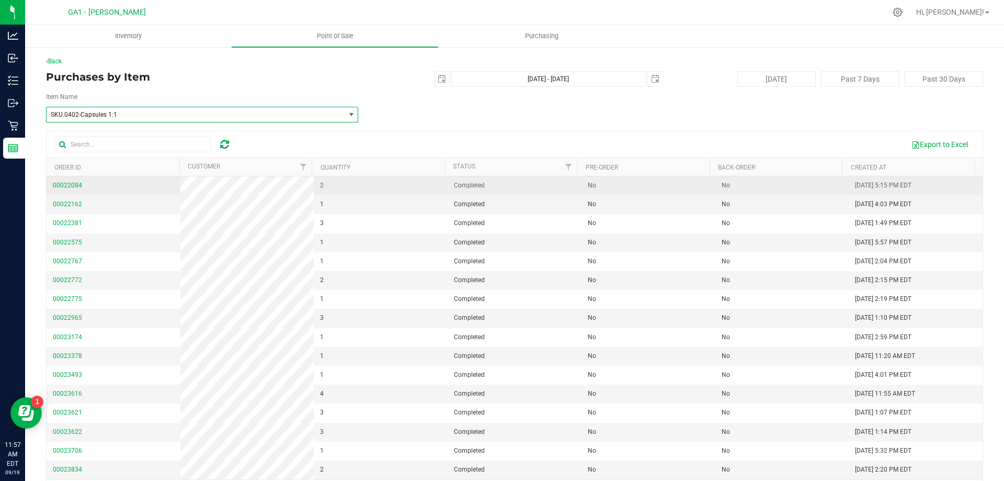
click at [369, 177] on td "2" at bounding box center [381, 185] width 134 height 19
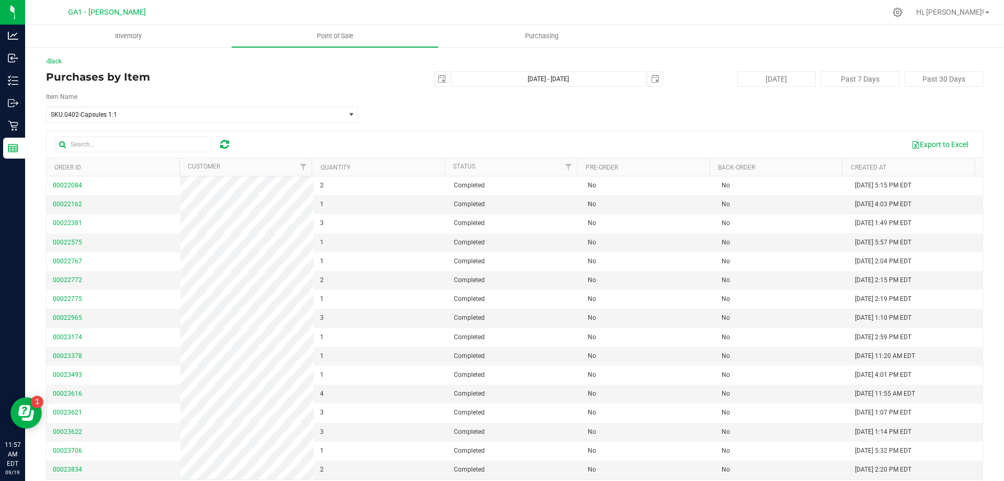
click at [370, 169] on th "Quantity" at bounding box center [378, 167] width 133 height 18
click at [376, 165] on th "Quantity" at bounding box center [378, 167] width 133 height 18
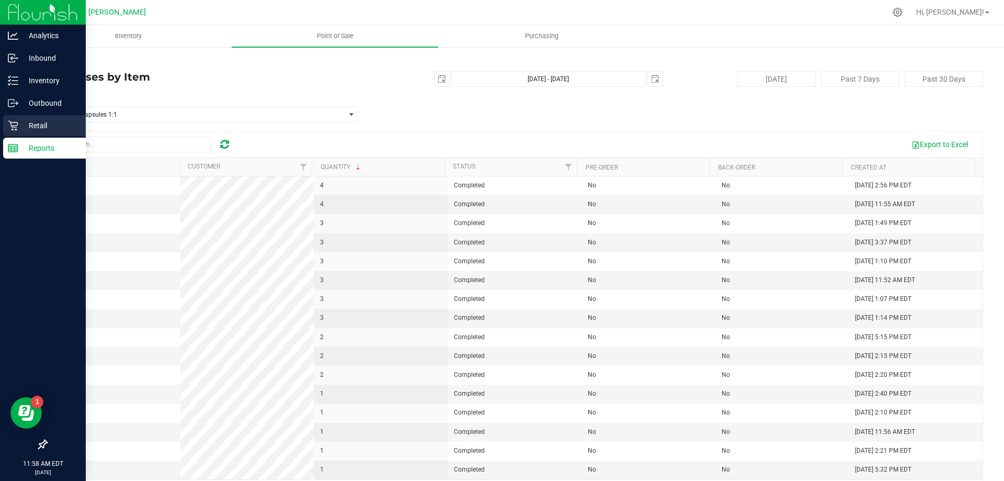
click at [37, 128] on p "Retail" at bounding box center [49, 125] width 63 height 13
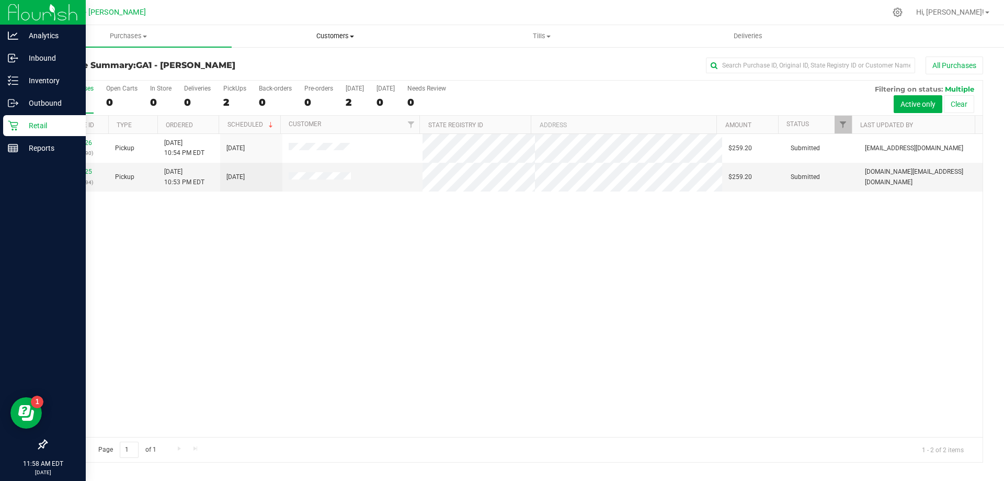
click at [330, 36] on span "Customers" at bounding box center [335, 35] width 206 height 9
click at [290, 60] on span "All customers" at bounding box center [269, 63] width 75 height 9
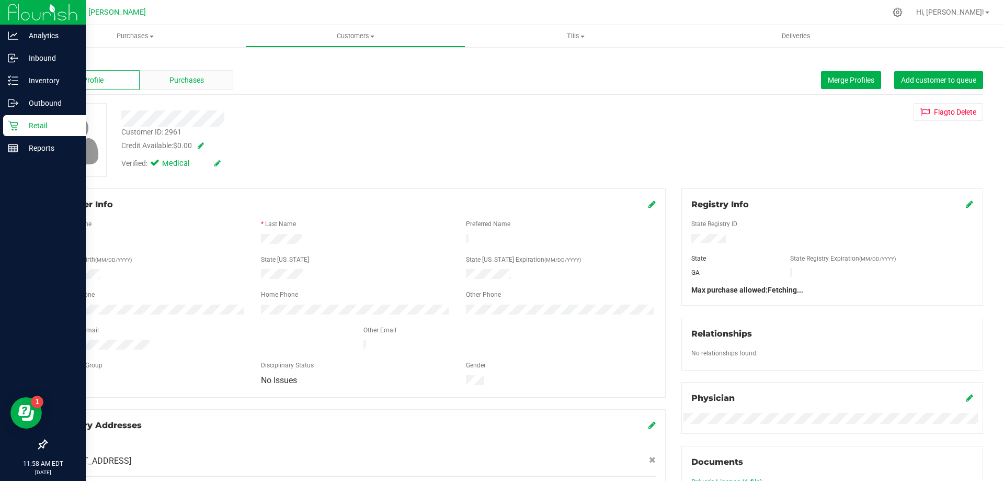
click at [210, 78] on div "Purchases" at bounding box center [187, 80] width 94 height 20
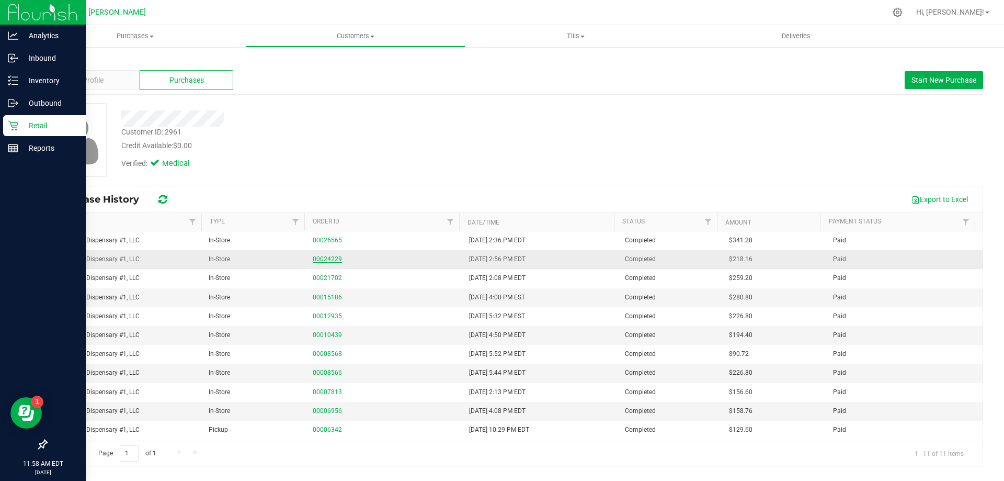
click at [325, 258] on link "00024229" at bounding box center [327, 258] width 29 height 7
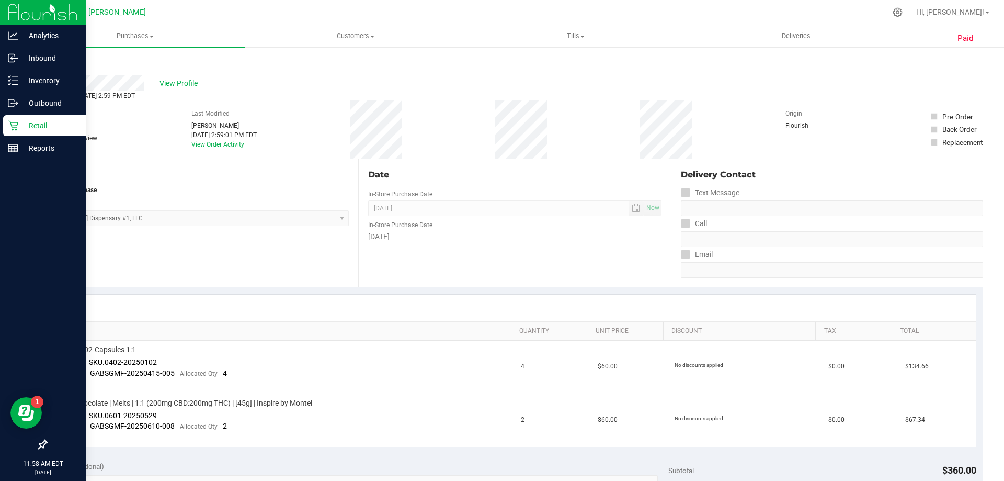
click at [49, 61] on link "Back" at bounding box center [54, 62] width 16 height 7
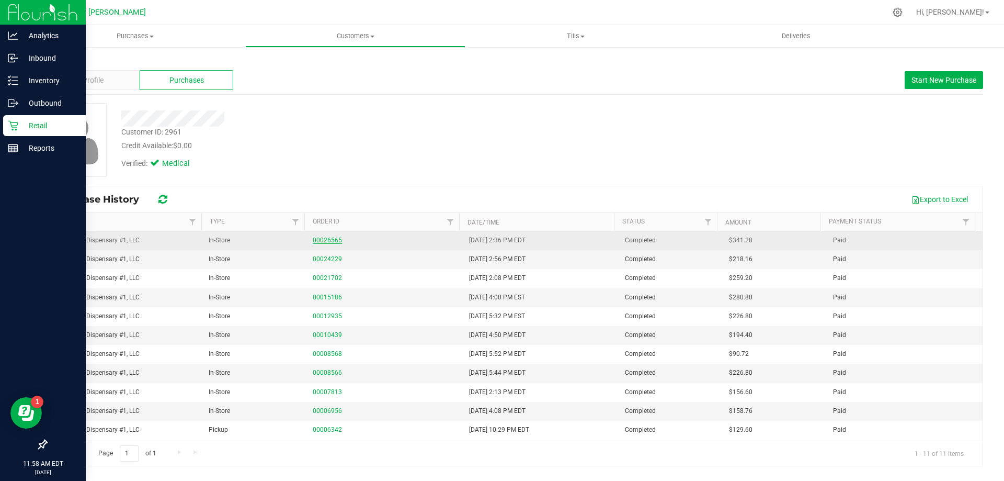
click at [314, 239] on link "00026565" at bounding box center [327, 239] width 29 height 7
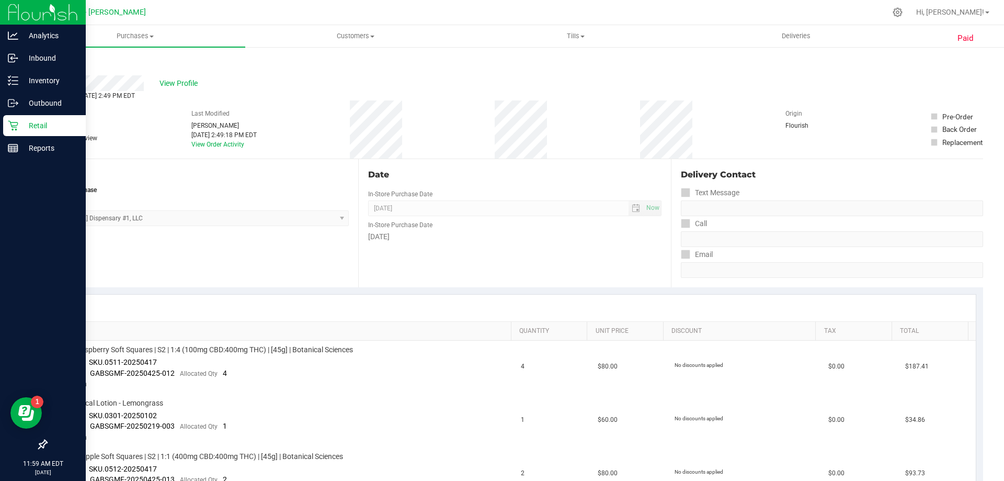
click at [55, 65] on link "Back" at bounding box center [54, 62] width 16 height 7
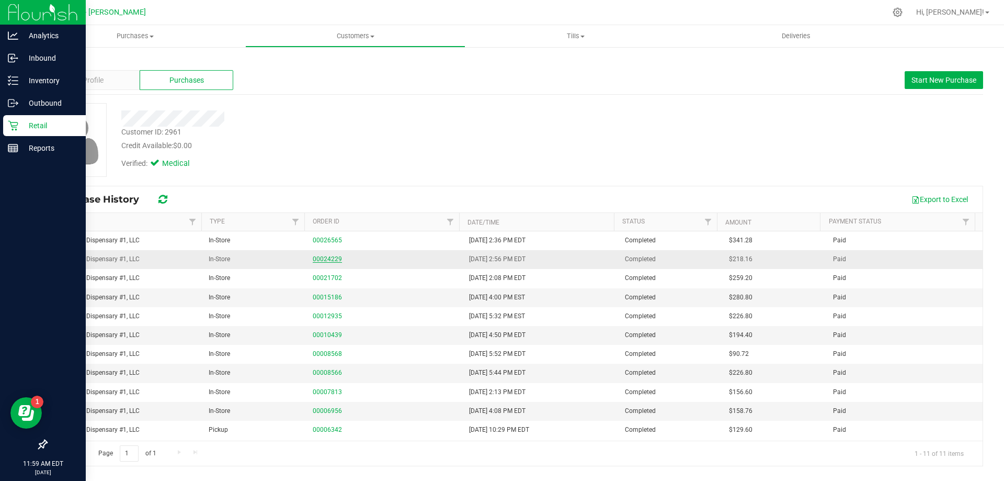
click at [316, 257] on link "00024229" at bounding box center [327, 258] width 29 height 7
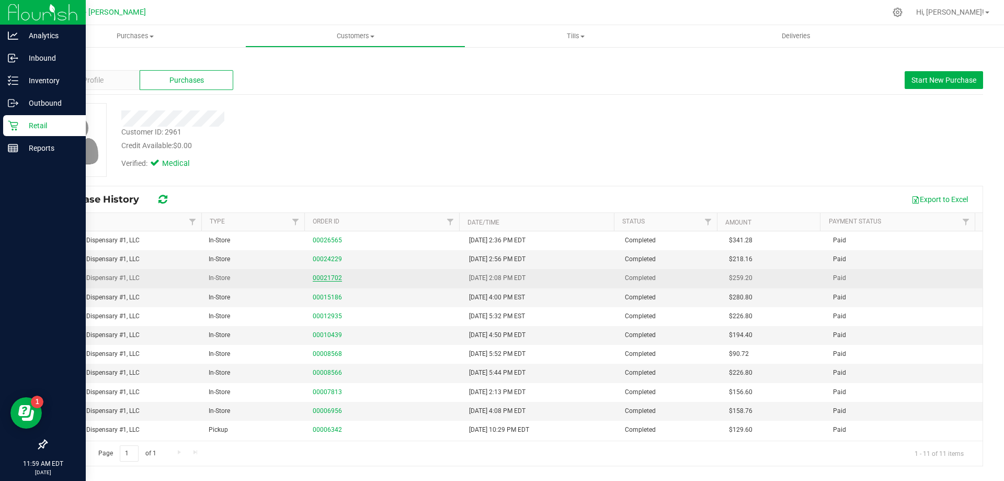
click at [334, 278] on link "00021702" at bounding box center [327, 277] width 29 height 7
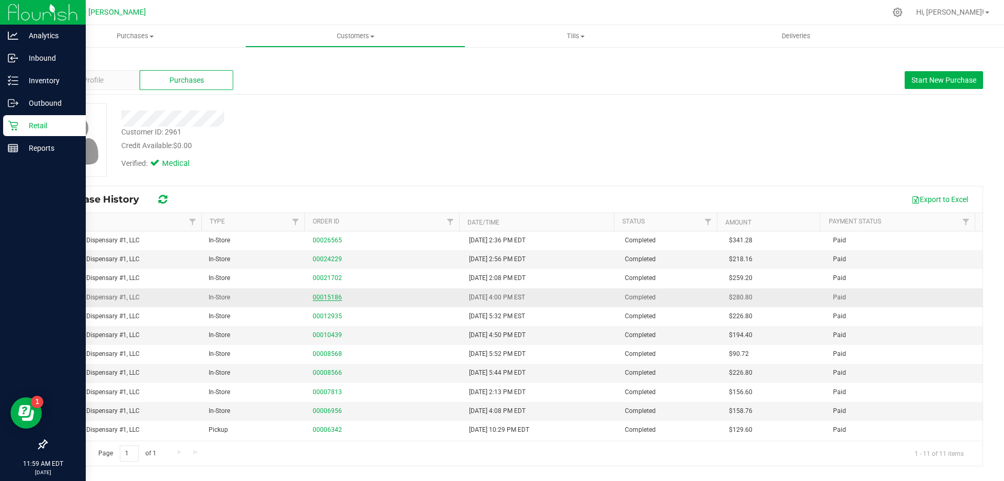
click at [313, 294] on link "00015186" at bounding box center [327, 296] width 29 height 7
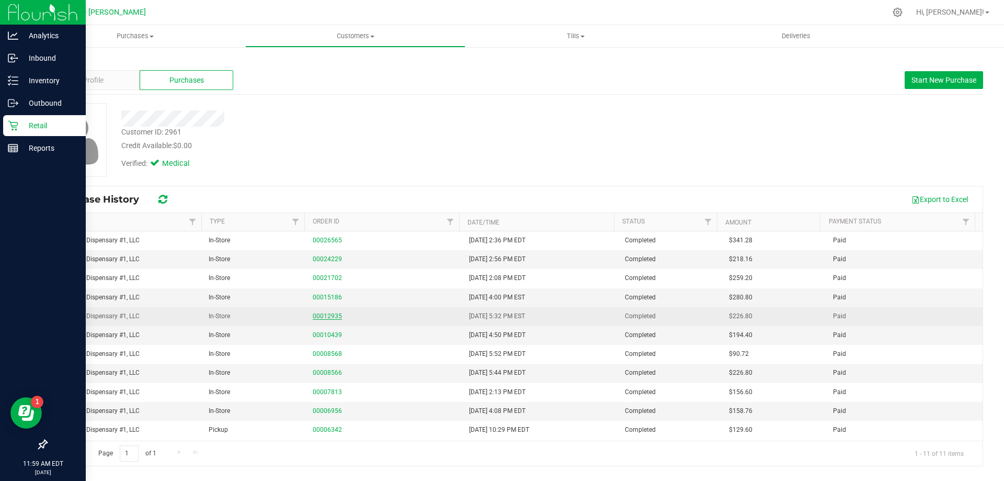
click at [327, 316] on link "00012935" at bounding box center [327, 315] width 29 height 7
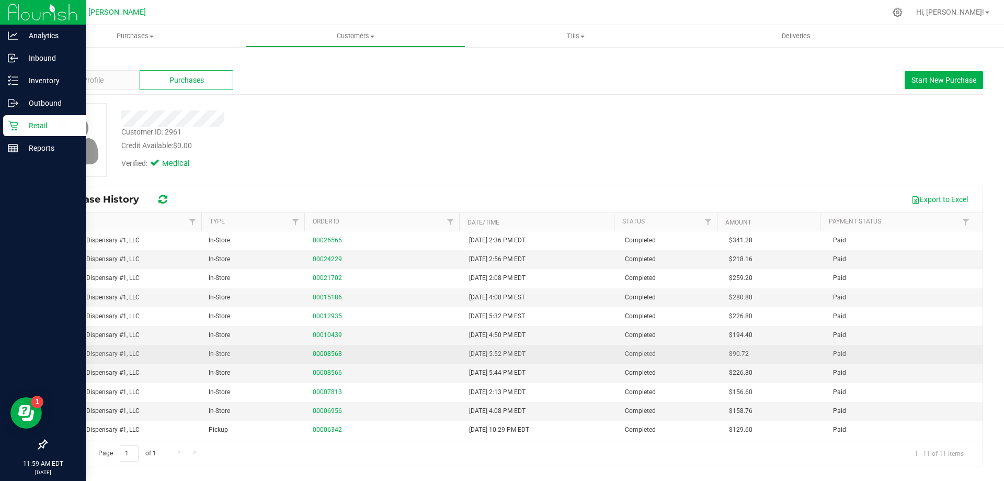
click at [326, 357] on div "00008568" at bounding box center [384, 354] width 143 height 10
click at [326, 353] on link "00008568" at bounding box center [327, 353] width 29 height 7
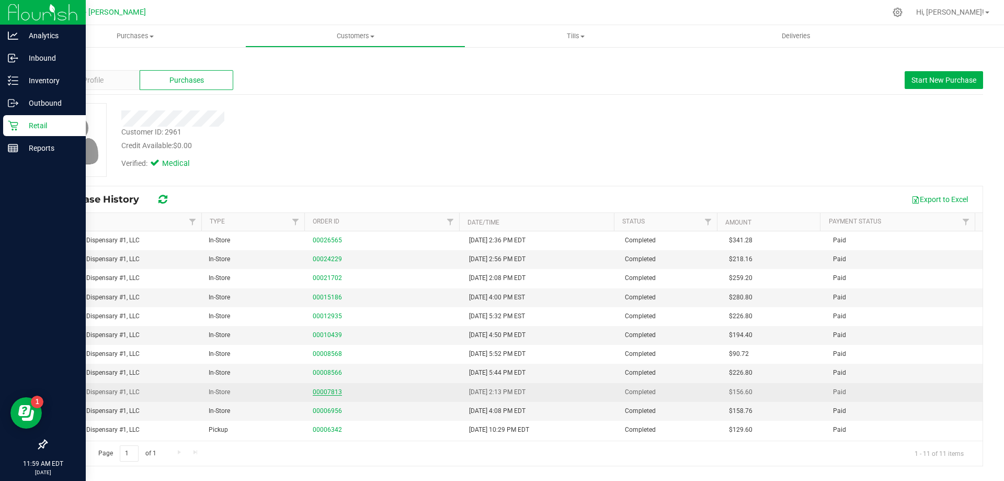
click at [333, 389] on link "00007813" at bounding box center [327, 391] width 29 height 7
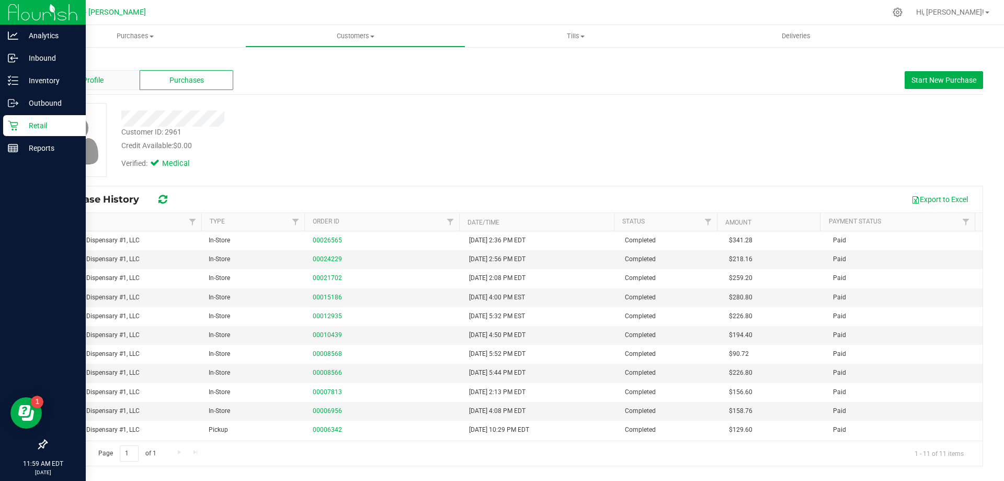
click at [92, 76] on span "Profile" at bounding box center [93, 80] width 21 height 11
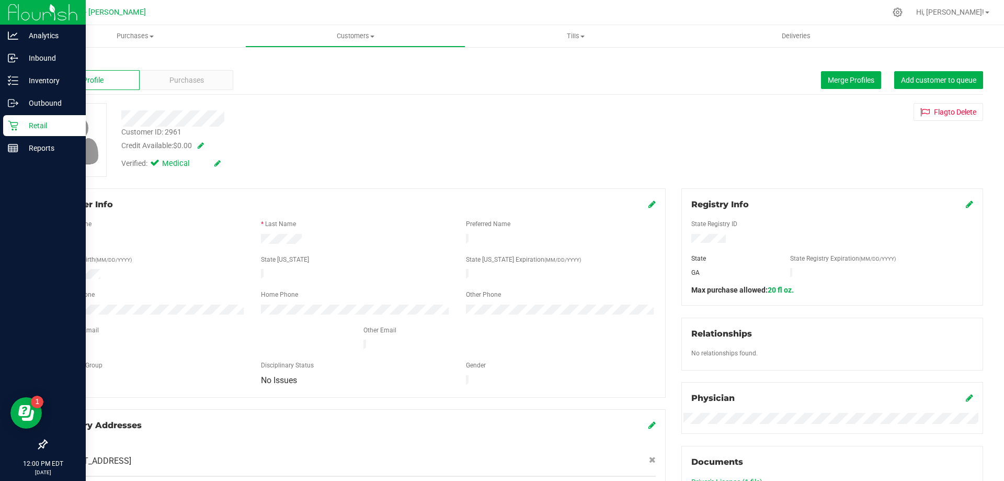
click at [397, 124] on div at bounding box center [351, 118] width 476 height 16
click at [189, 74] on div "Purchases" at bounding box center [187, 80] width 94 height 20
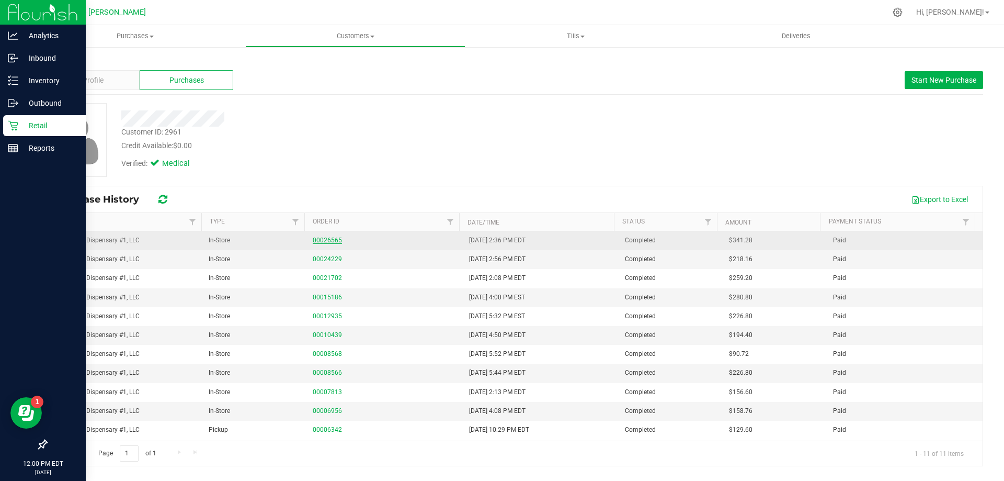
click at [321, 238] on link "00026565" at bounding box center [327, 239] width 29 height 7
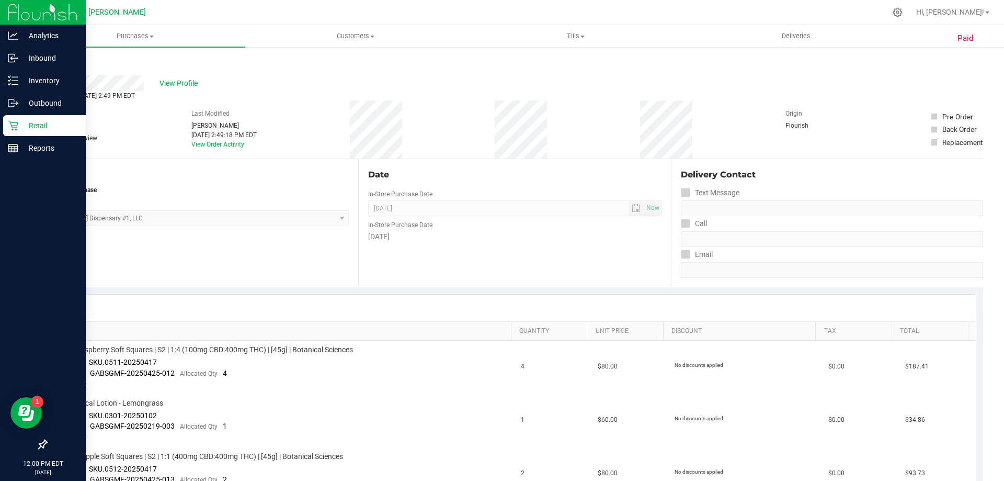
click at [267, 276] on div "Location In-Store Purchase From Store [US_STATE] Dispensary #1, LLC Select Stor…" at bounding box center [202, 223] width 312 height 128
click at [55, 58] on div "Back" at bounding box center [54, 62] width 16 height 13
click at [53, 59] on link "Back" at bounding box center [54, 62] width 16 height 7
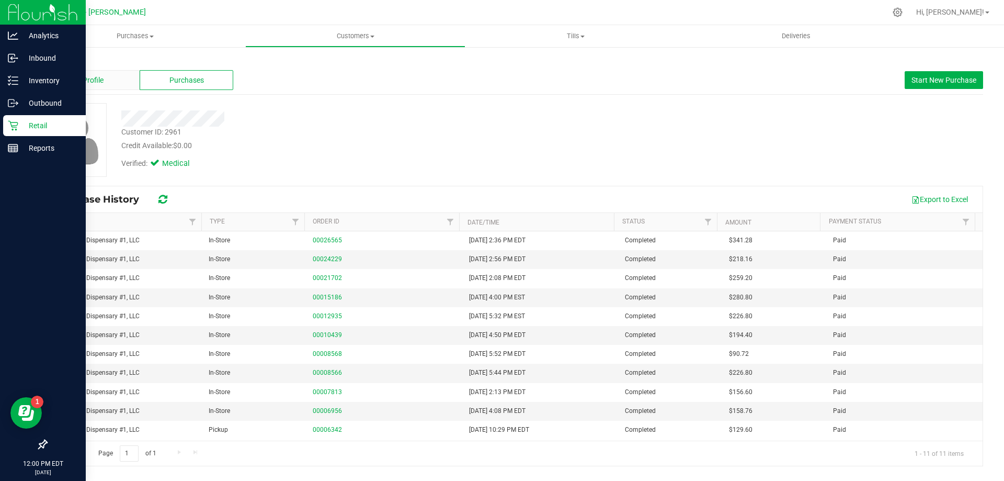
click at [124, 81] on div "Profile" at bounding box center [93, 80] width 94 height 20
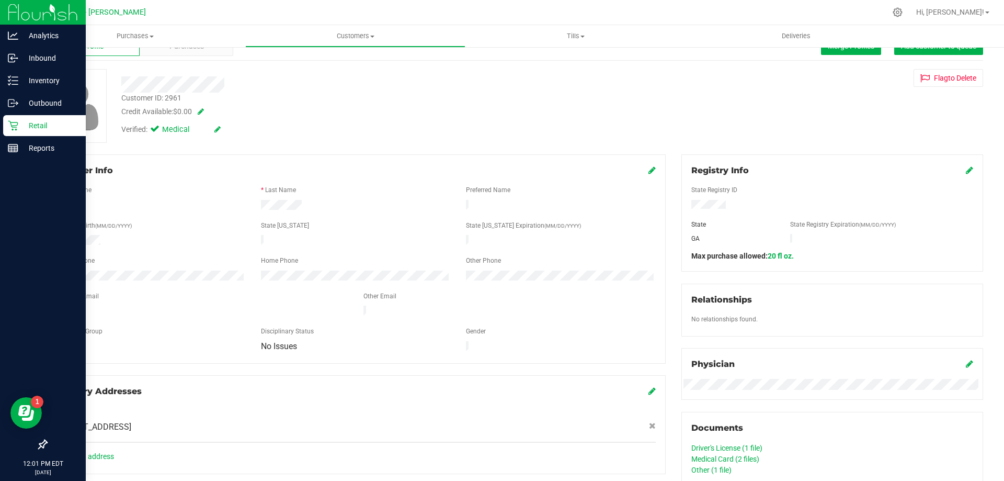
scroll to position [52, 0]
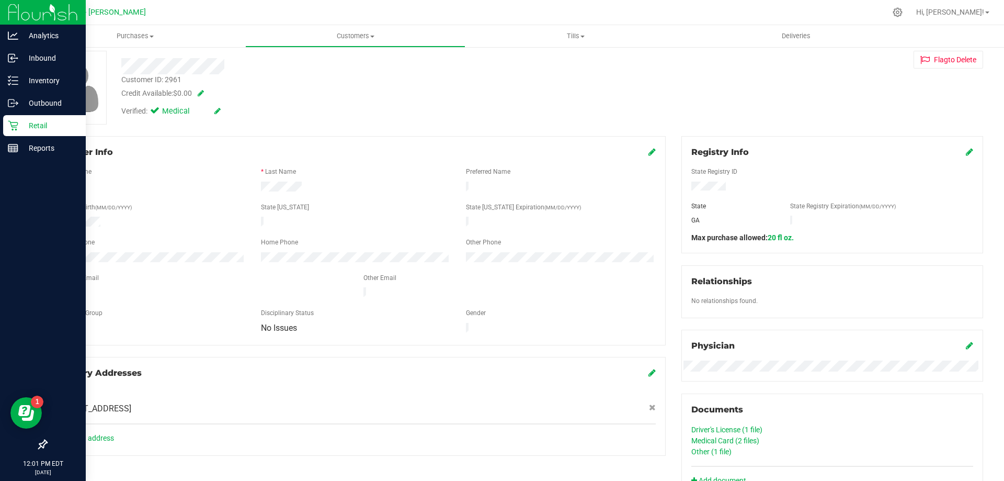
click at [387, 92] on div "Credit Available: $0.00" at bounding box center [351, 93] width 461 height 11
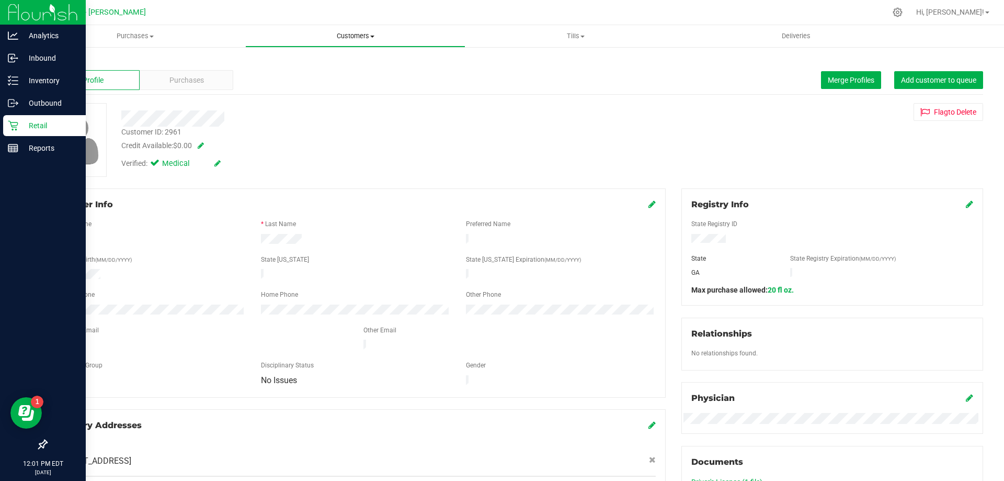
click at [359, 35] on span "Customers" at bounding box center [355, 35] width 219 height 9
click at [276, 65] on span "All customers" at bounding box center [282, 63] width 75 height 9
click at [170, 223] on div "* First Name" at bounding box center [150, 225] width 205 height 12
click at [189, 83] on span "Purchases" at bounding box center [186, 80] width 35 height 11
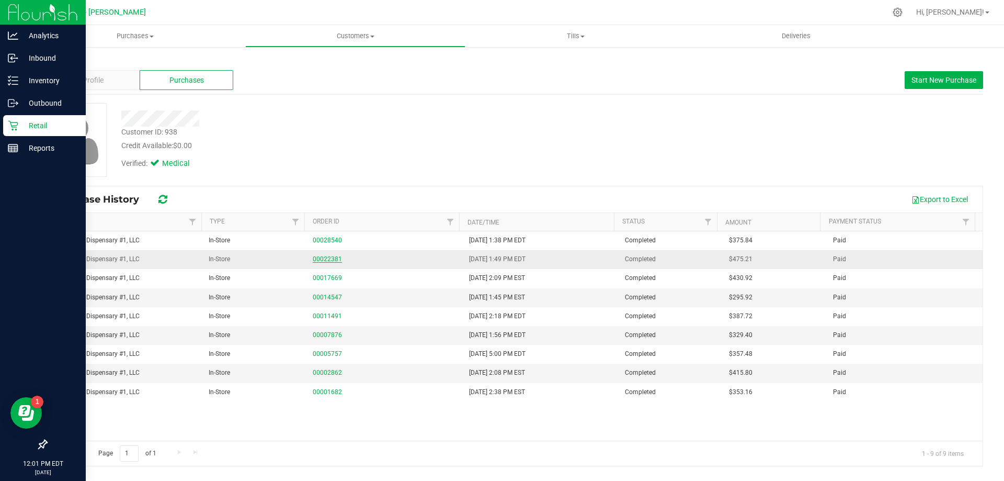
click at [321, 256] on link "00022381" at bounding box center [327, 258] width 29 height 7
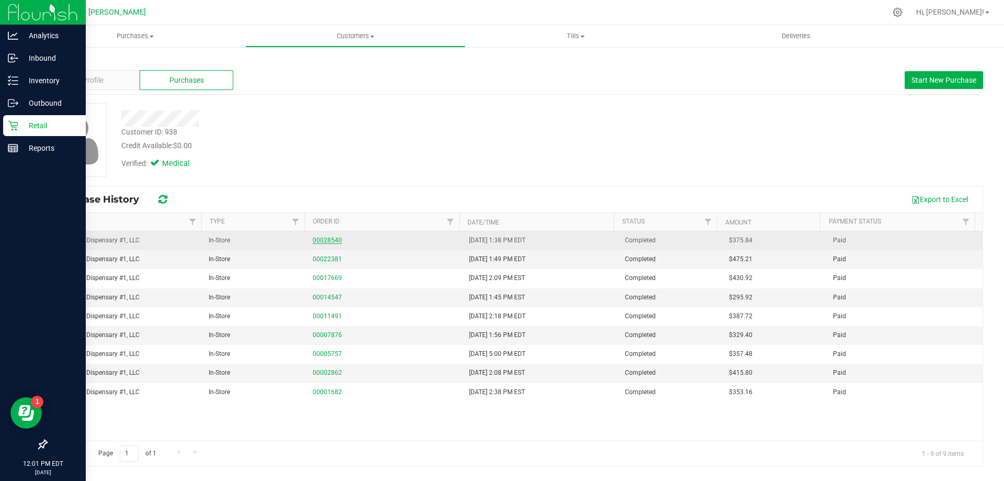
click at [327, 243] on link "00028540" at bounding box center [327, 239] width 29 height 7
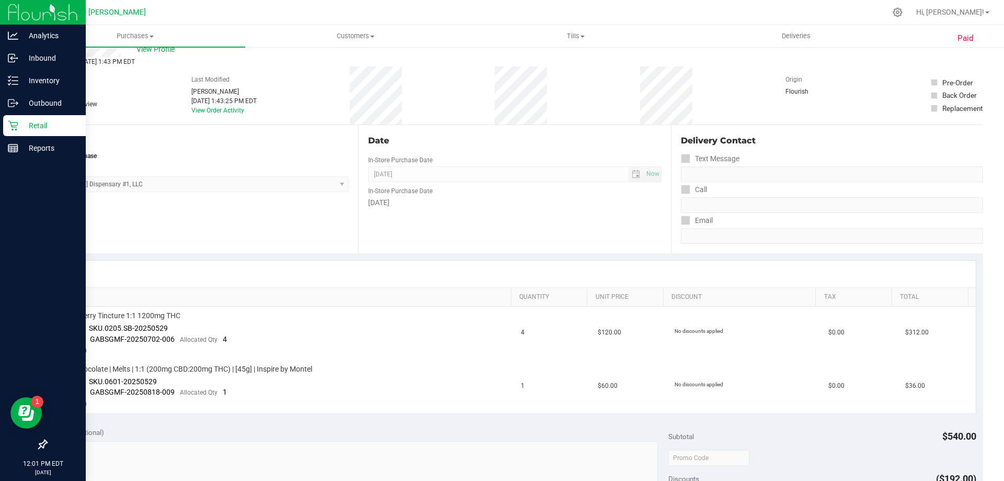
scroll to position [52, 0]
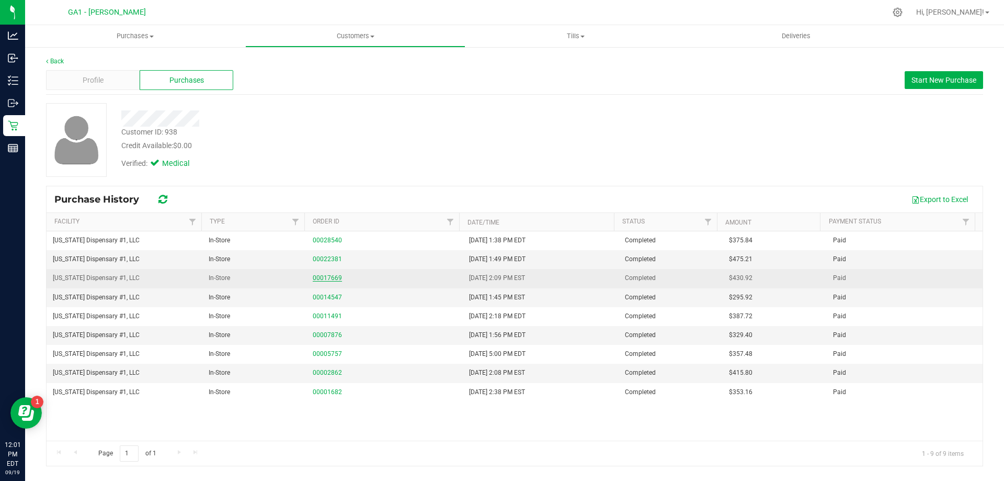
click at [313, 280] on link "00017669" at bounding box center [327, 277] width 29 height 7
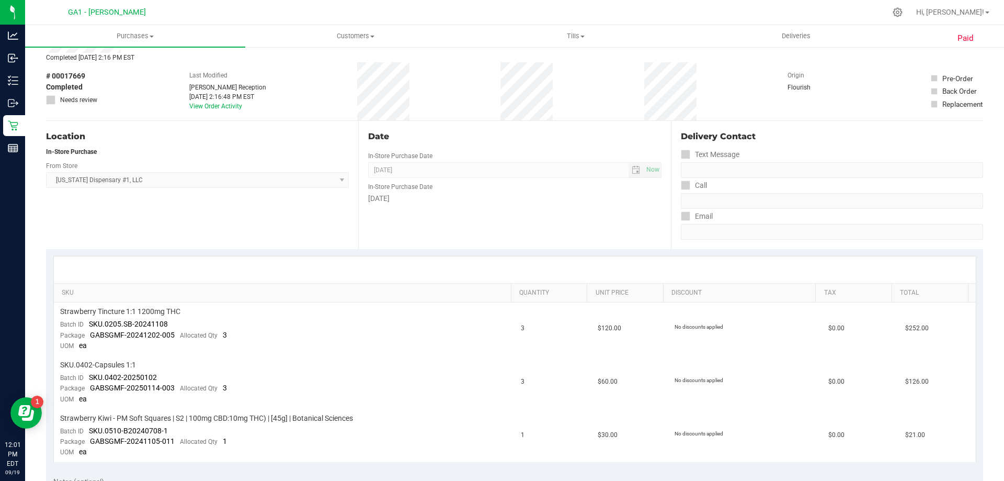
scroll to position [52, 0]
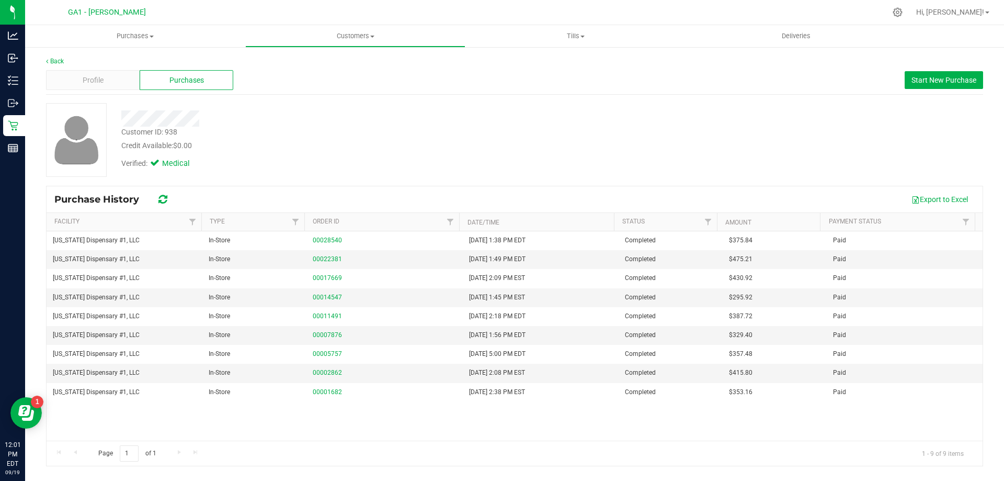
click at [81, 68] on div "Profile Purchases Start New Purchase" at bounding box center [514, 80] width 937 height 29
click at [85, 79] on span "Profile" at bounding box center [93, 80] width 21 height 11
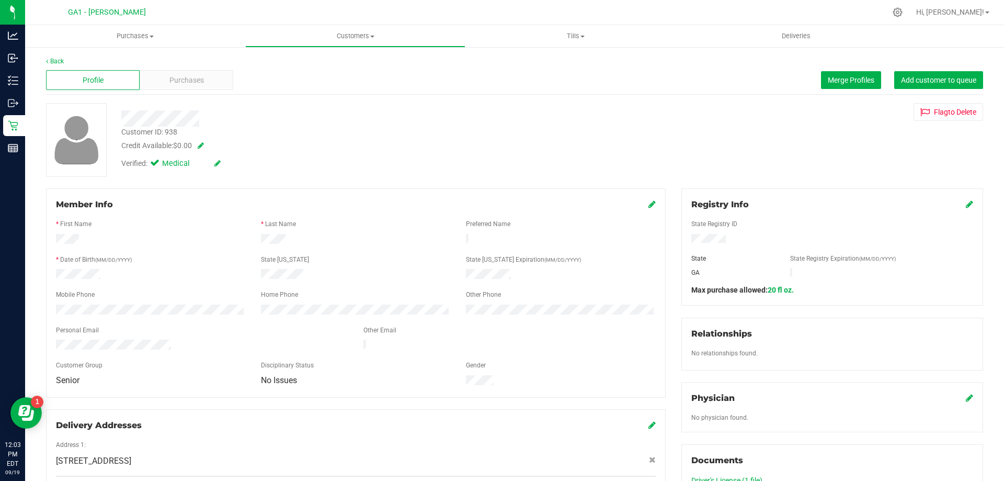
click at [328, 93] on div "Profile Purchases Merge Profiles Add customer to queue" at bounding box center [514, 80] width 937 height 29
click at [52, 61] on link "Back" at bounding box center [55, 61] width 18 height 7
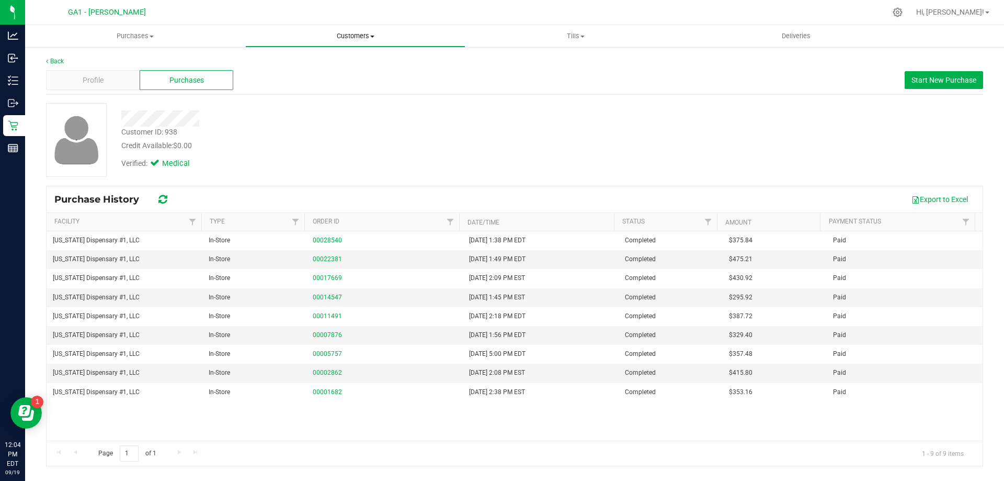
click at [333, 34] on span "Customers" at bounding box center [355, 35] width 219 height 9
click at [293, 61] on span "All customers" at bounding box center [282, 63] width 75 height 9
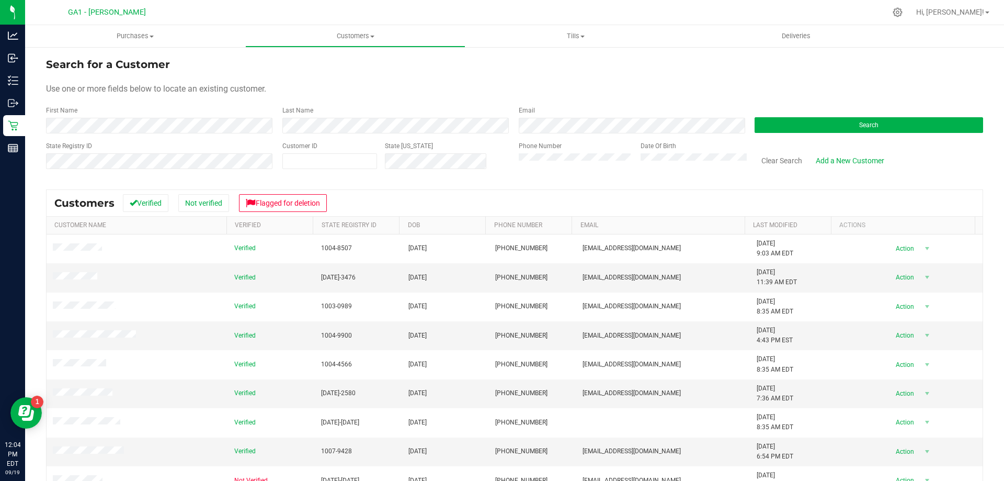
click at [852, 147] on div "Clear Search Add a New Customer" at bounding box center [865, 159] width 236 height 37
click at [860, 121] on span "Search" at bounding box center [868, 124] width 19 height 7
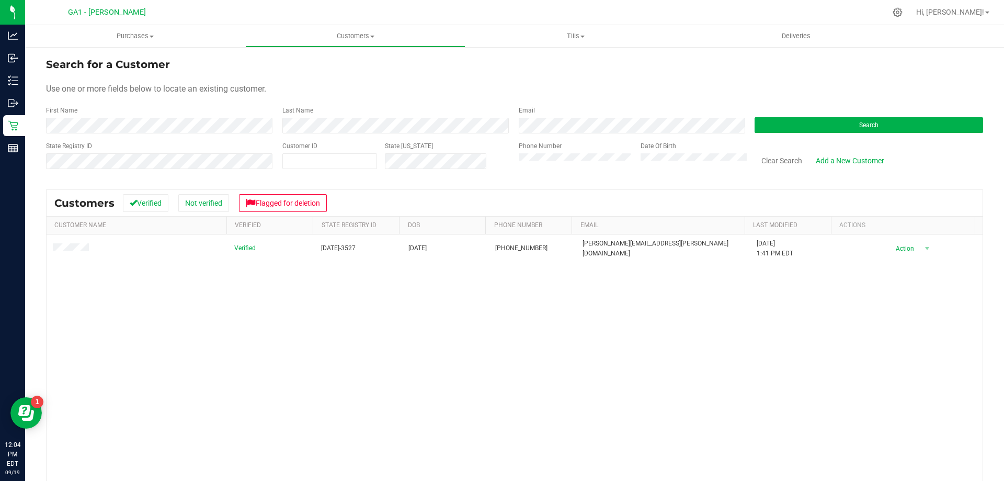
drag, startPoint x: 791, startPoint y: 357, endPoint x: 731, endPoint y: 357, distance: 60.7
click at [788, 358] on div "Verified [DATE]-3527 [DATE] (404) 218-4126 [PERSON_NAME][EMAIL_ADDRESS][PERSON_…" at bounding box center [515, 385] width 936 height 303
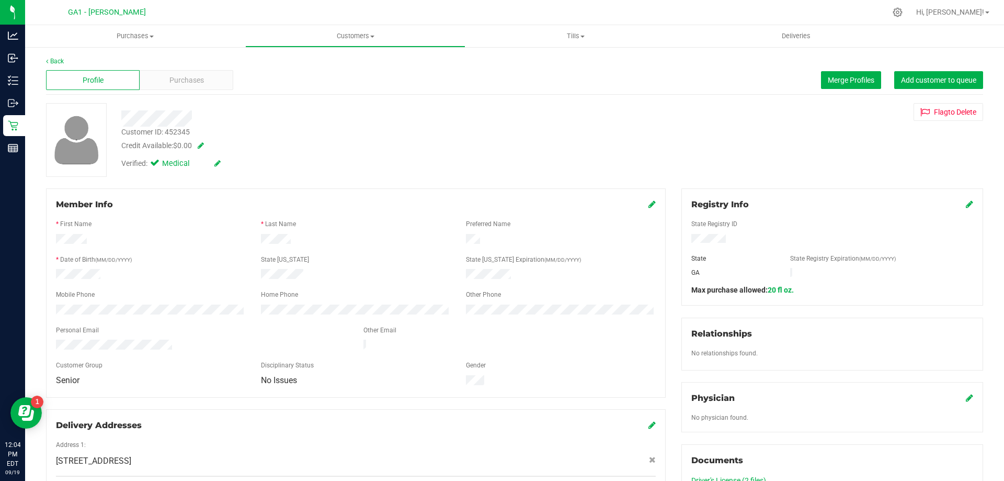
click at [178, 65] on div "Back" at bounding box center [514, 60] width 937 height 9
click at [181, 76] on span "Purchases" at bounding box center [186, 80] width 35 height 11
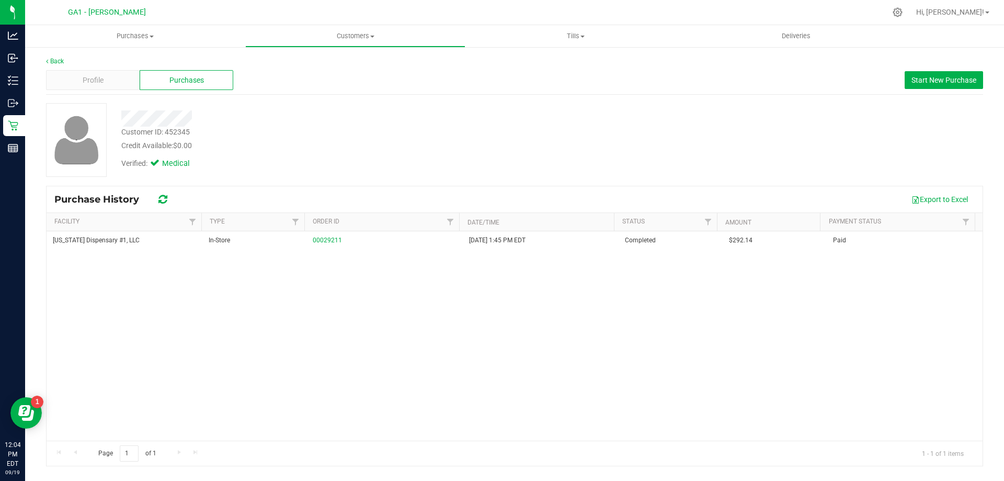
click at [409, 205] on div "Export to Excel" at bounding box center [577, 199] width 796 height 18
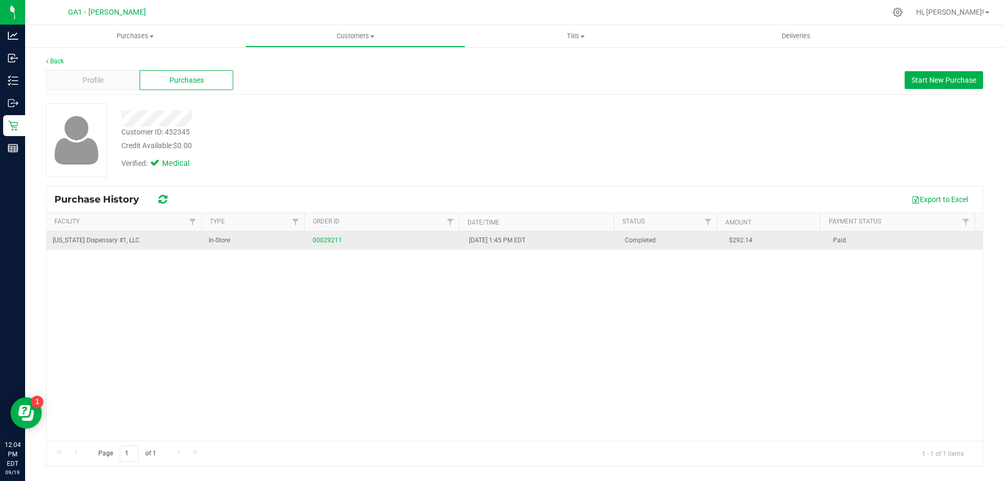
click at [328, 244] on div "00029211" at bounding box center [384, 240] width 143 height 10
click at [328, 239] on link "00029211" at bounding box center [327, 239] width 29 height 7
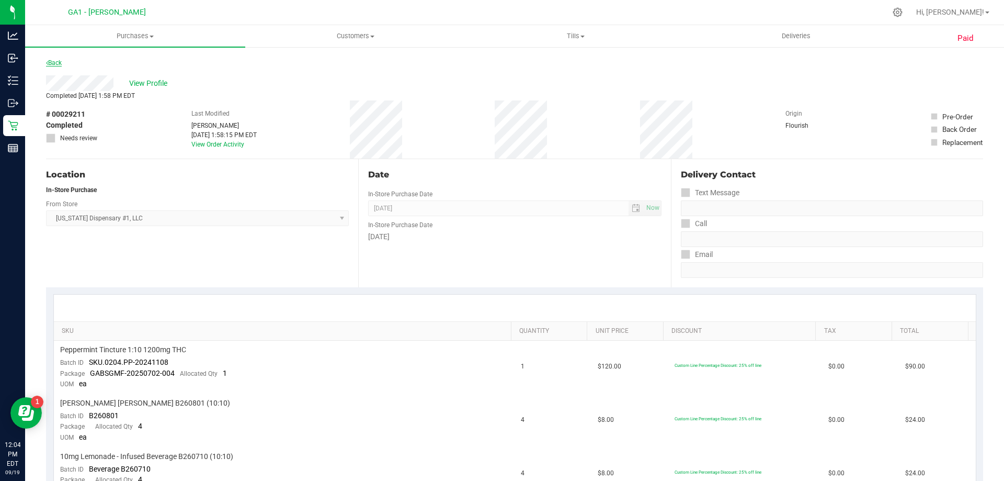
click at [55, 63] on link "Back" at bounding box center [54, 62] width 16 height 7
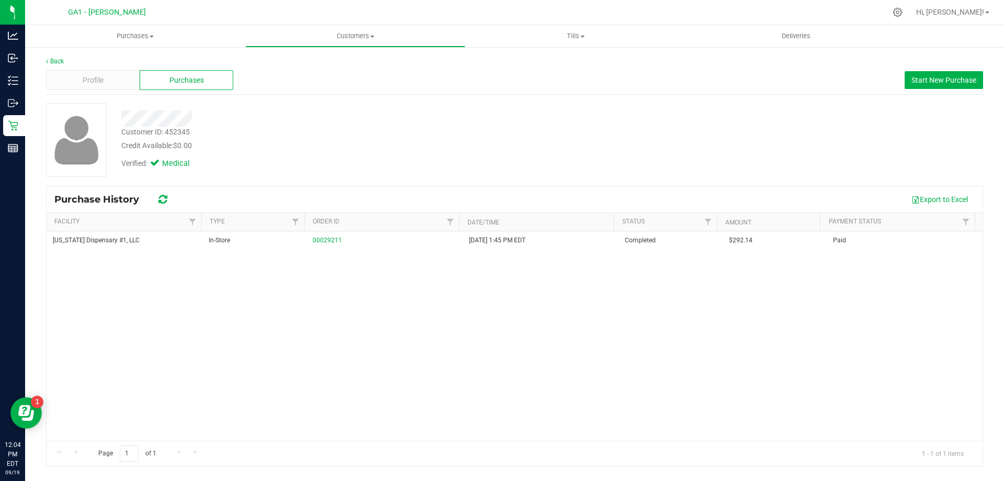
click at [372, 387] on div "[US_STATE] Dispensary #1, LLC In-Store 00029211 [DATE] 1:45 PM EDT Completed $2…" at bounding box center [515, 335] width 936 height 209
